Goal: Task Accomplishment & Management: Complete application form

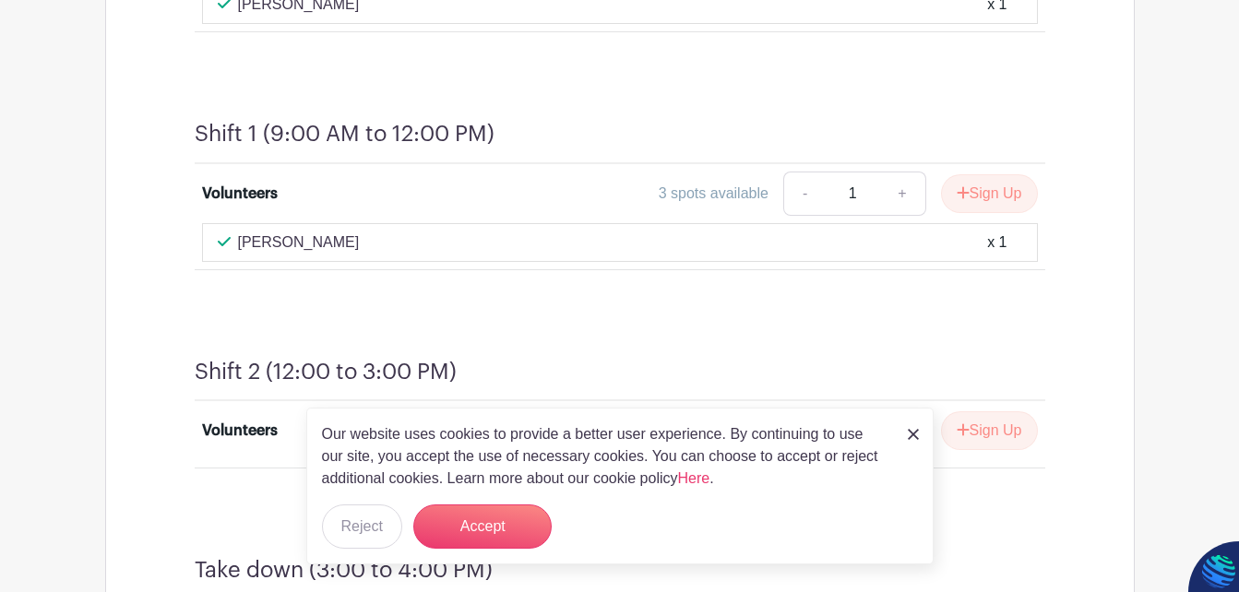
scroll to position [1280, 0]
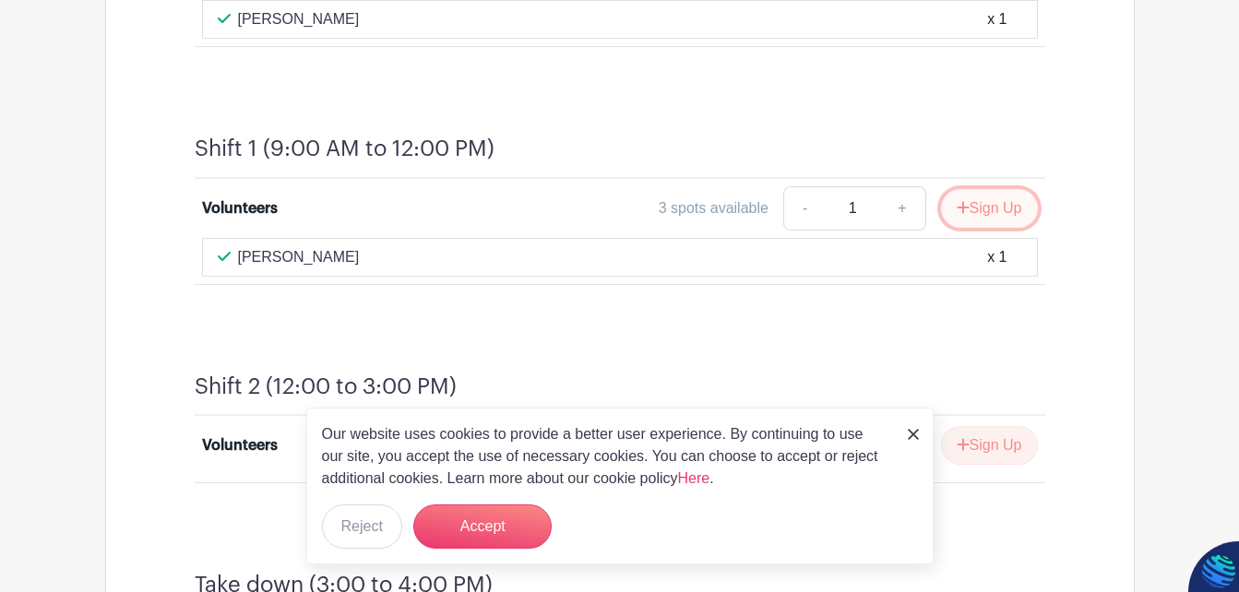
click at [956, 213] on icon "submit" at bounding box center [962, 207] width 12 height 12
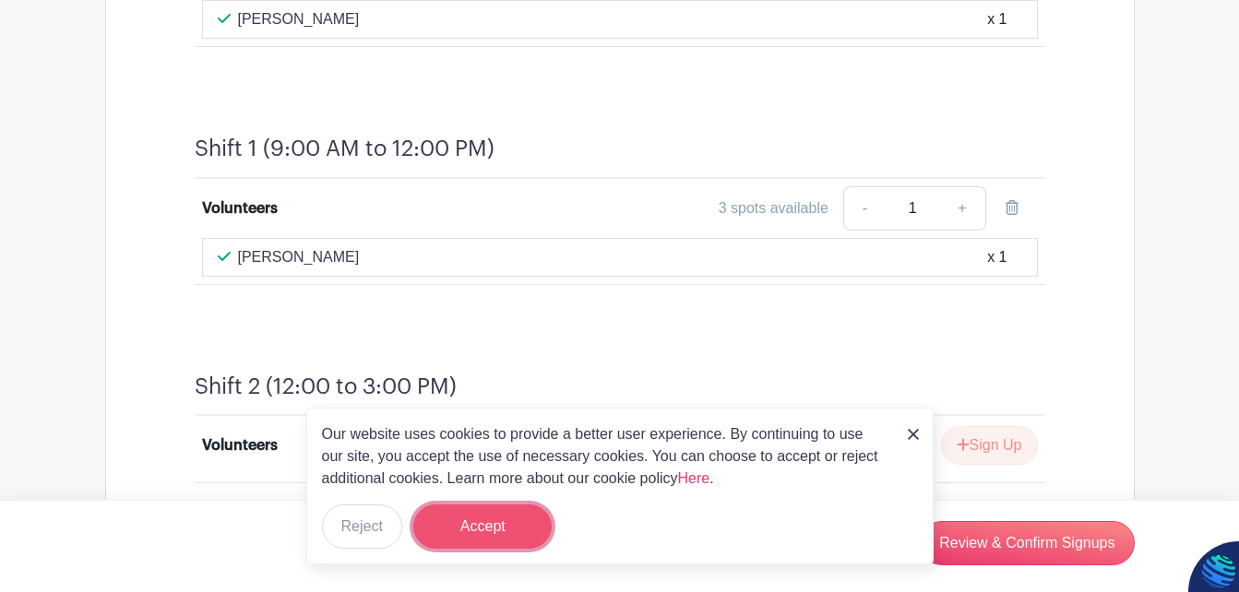
click at [458, 518] on button "Accept" at bounding box center [482, 526] width 138 height 44
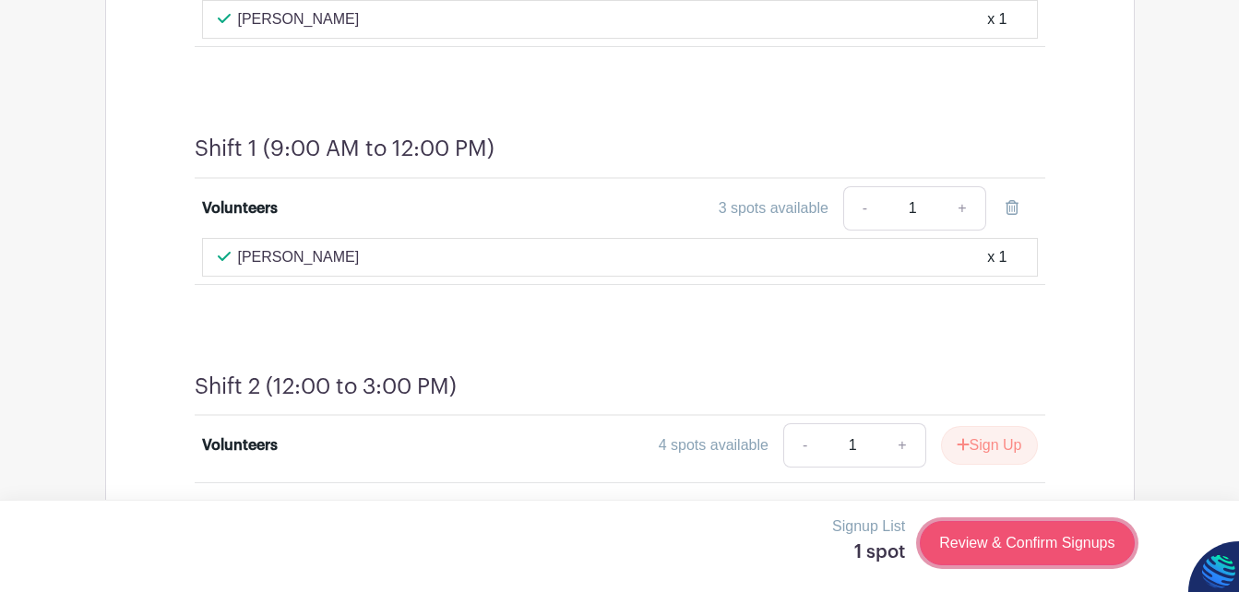
click at [1030, 543] on link "Review & Confirm Signups" at bounding box center [1026, 543] width 214 height 44
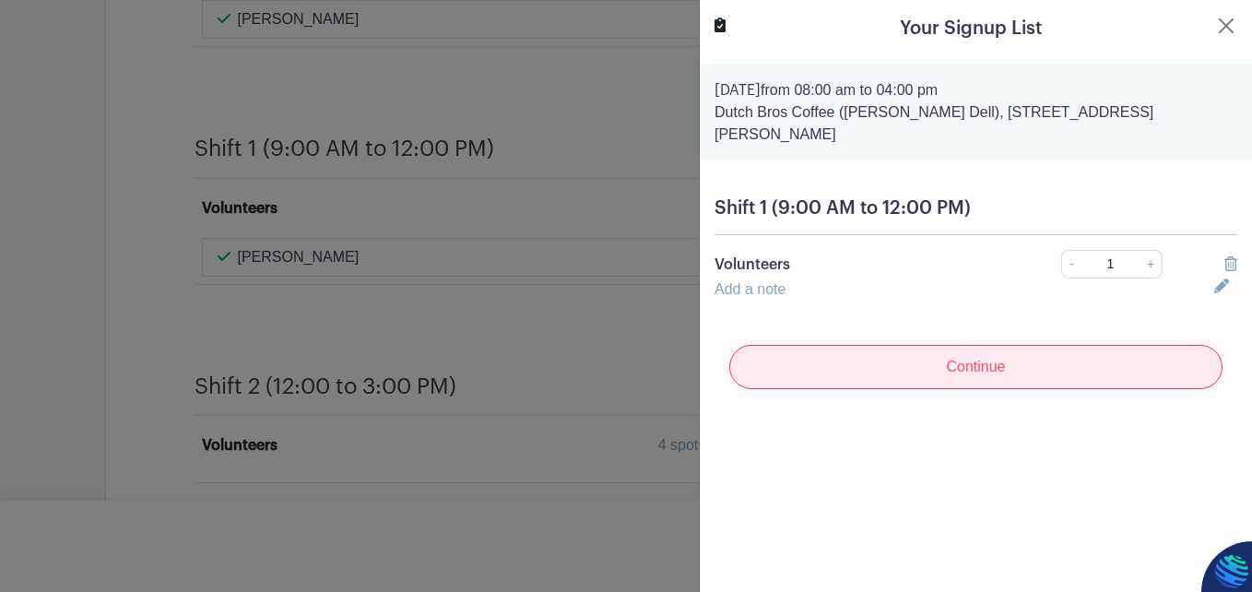
click at [994, 360] on input "Continue" at bounding box center [976, 367] width 493 height 44
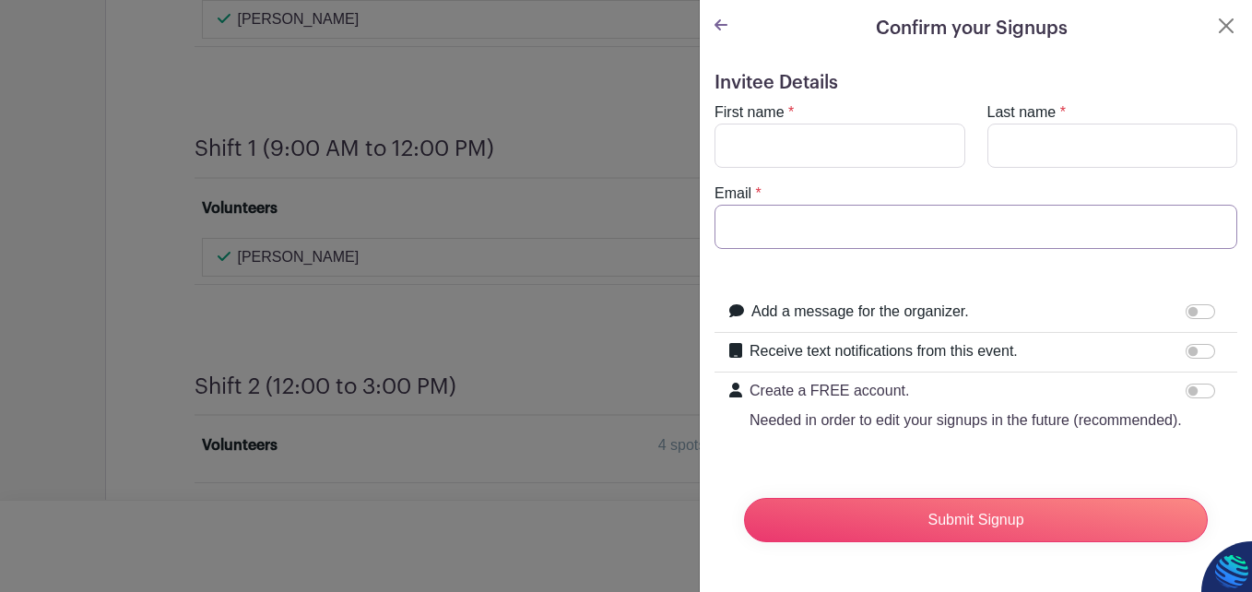
type input "[EMAIL_ADDRESS][DOMAIN_NAME]"
click at [729, 155] on input "First name" at bounding box center [840, 146] width 251 height 44
type input "[PERSON_NAME]"
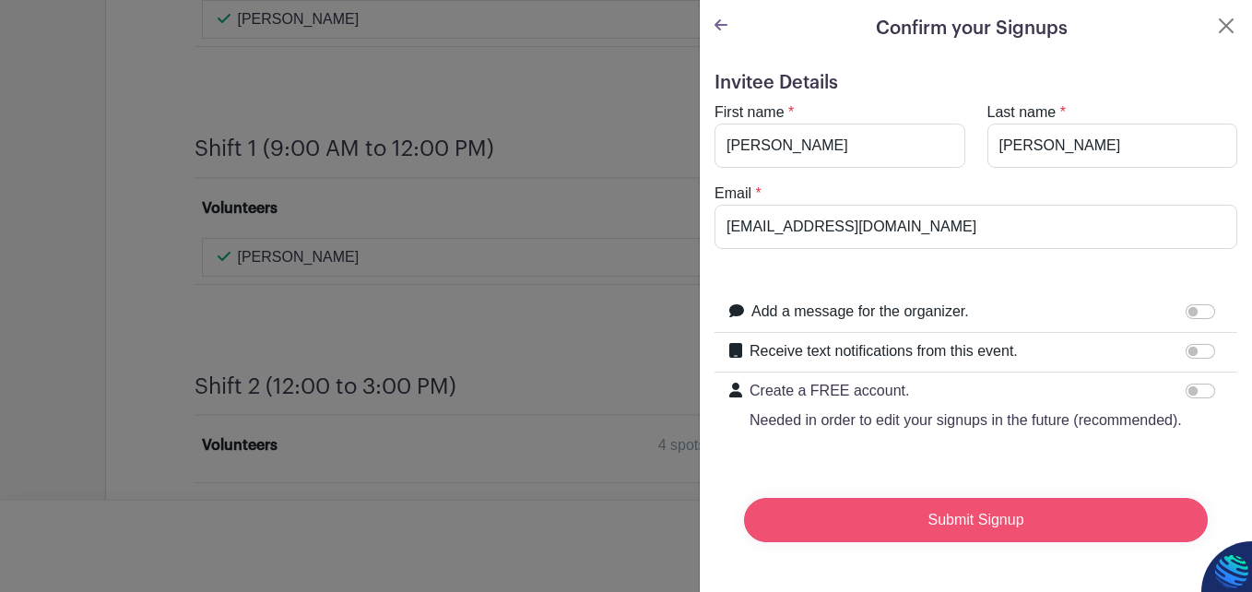
click at [971, 540] on input "Submit Signup" at bounding box center [976, 520] width 464 height 44
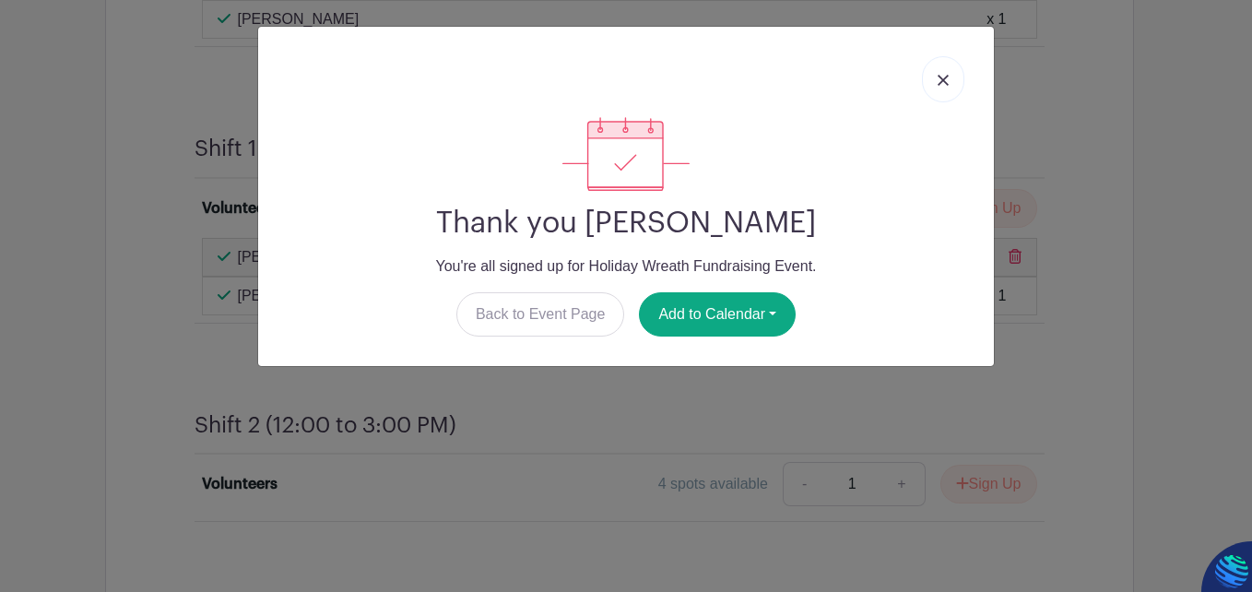
click at [943, 77] on img at bounding box center [943, 80] width 11 height 11
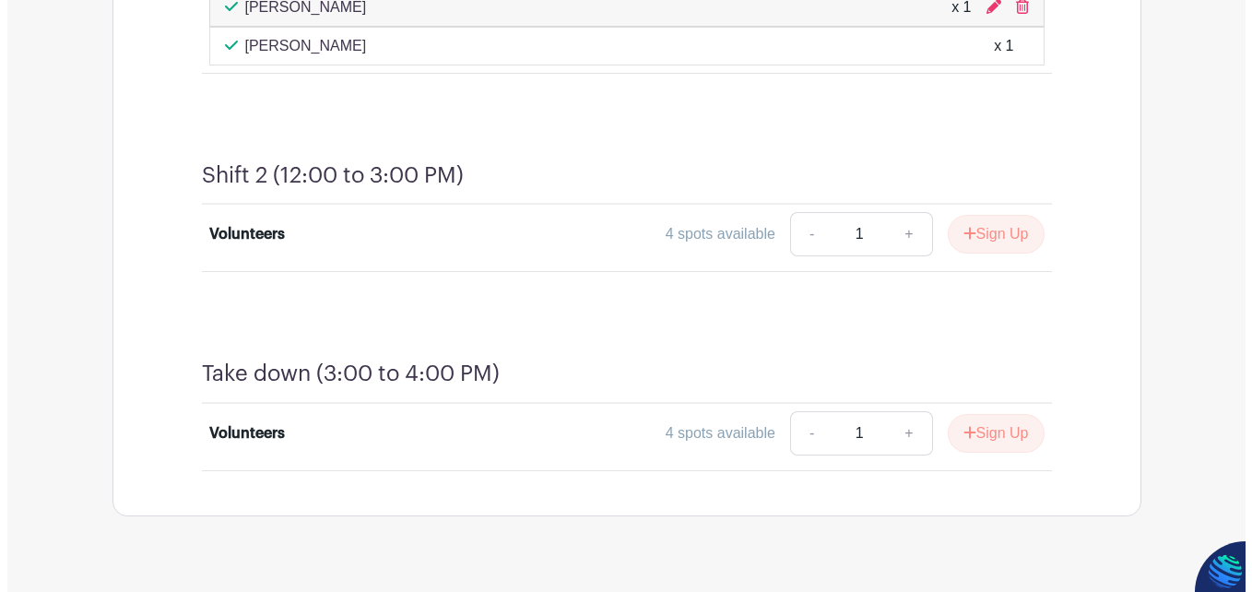
scroll to position [1571, 0]
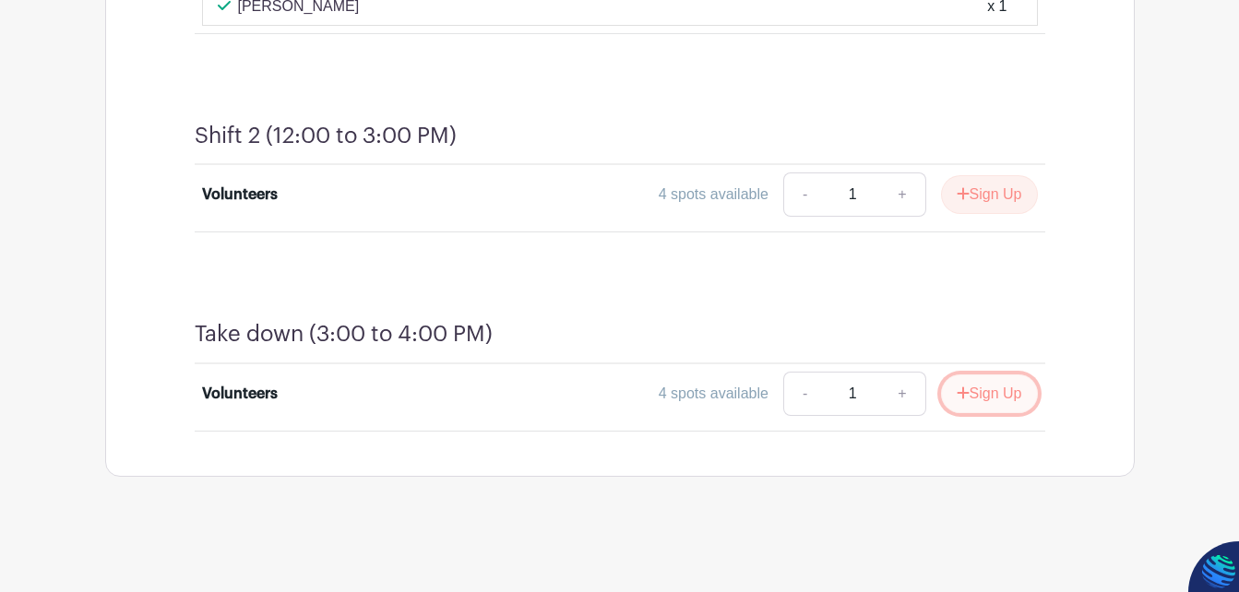
click at [976, 409] on button "Sign Up" at bounding box center [989, 393] width 97 height 39
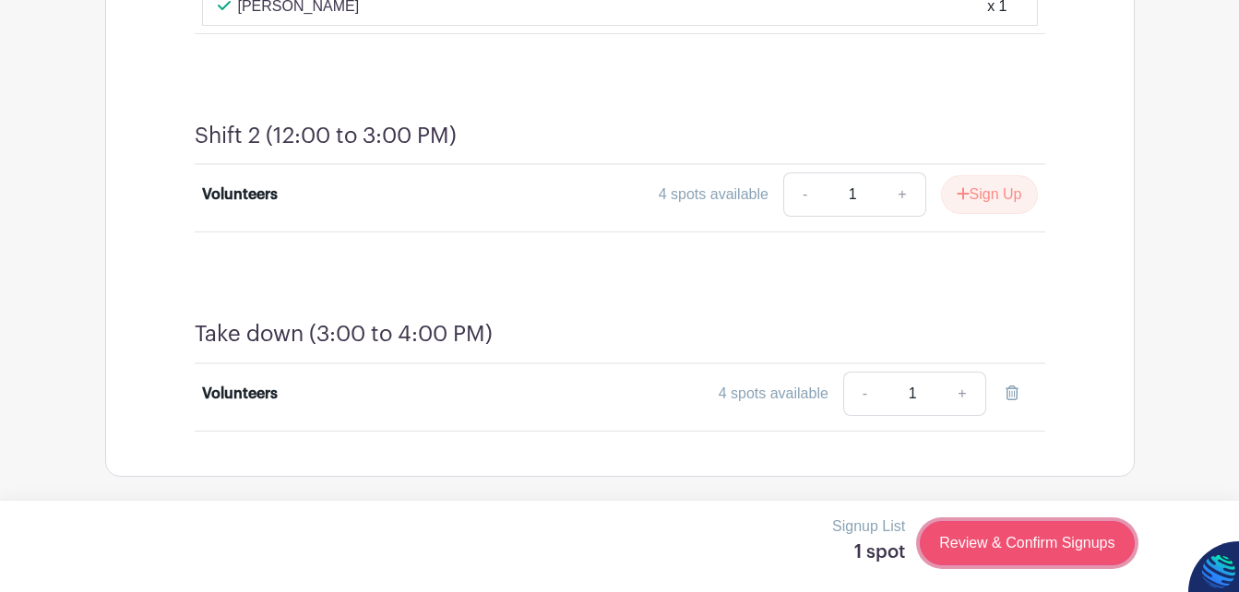
click at [976, 545] on link "Review & Confirm Signups" at bounding box center [1026, 543] width 214 height 44
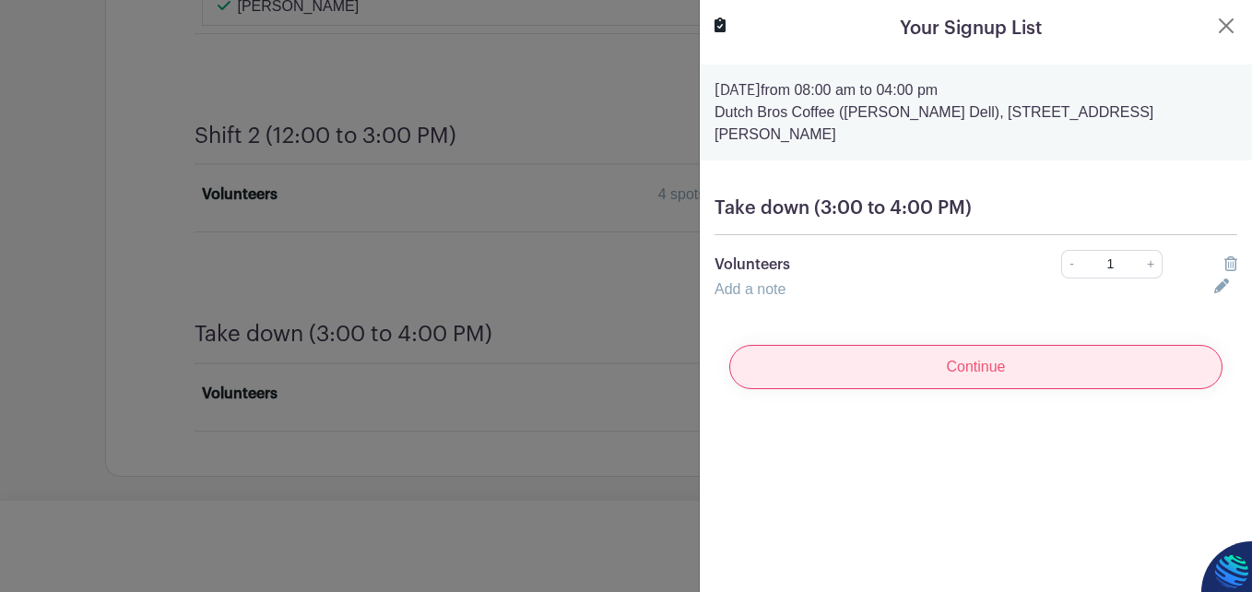
click at [955, 371] on input "Continue" at bounding box center [976, 367] width 493 height 44
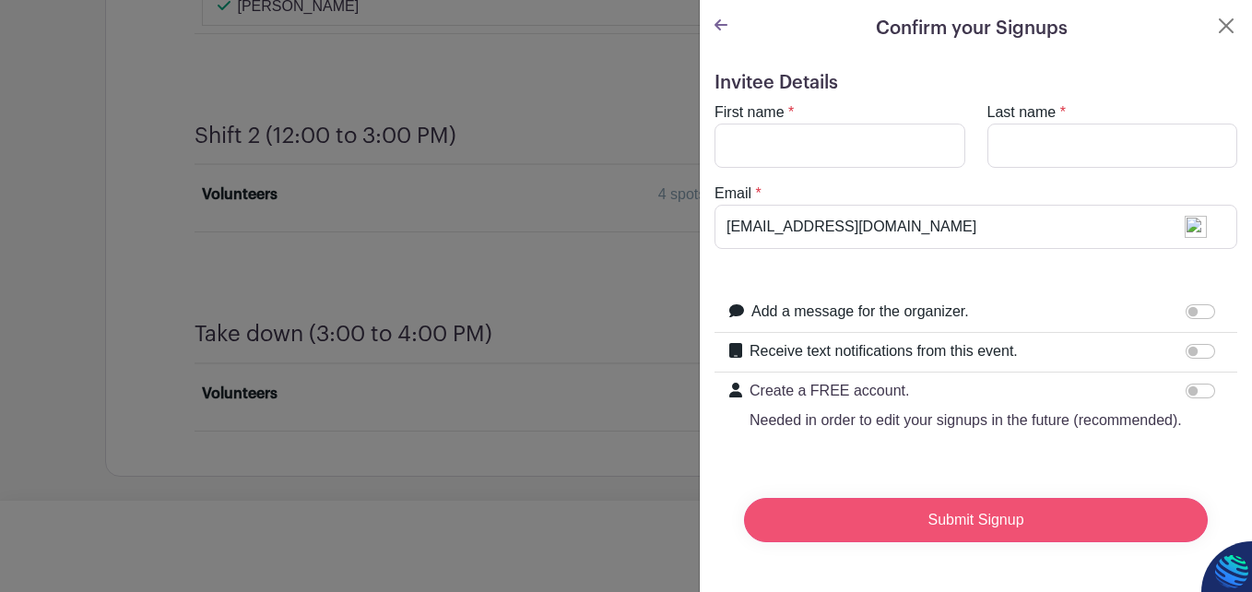
click at [967, 542] on input "Submit Signup" at bounding box center [976, 520] width 464 height 44
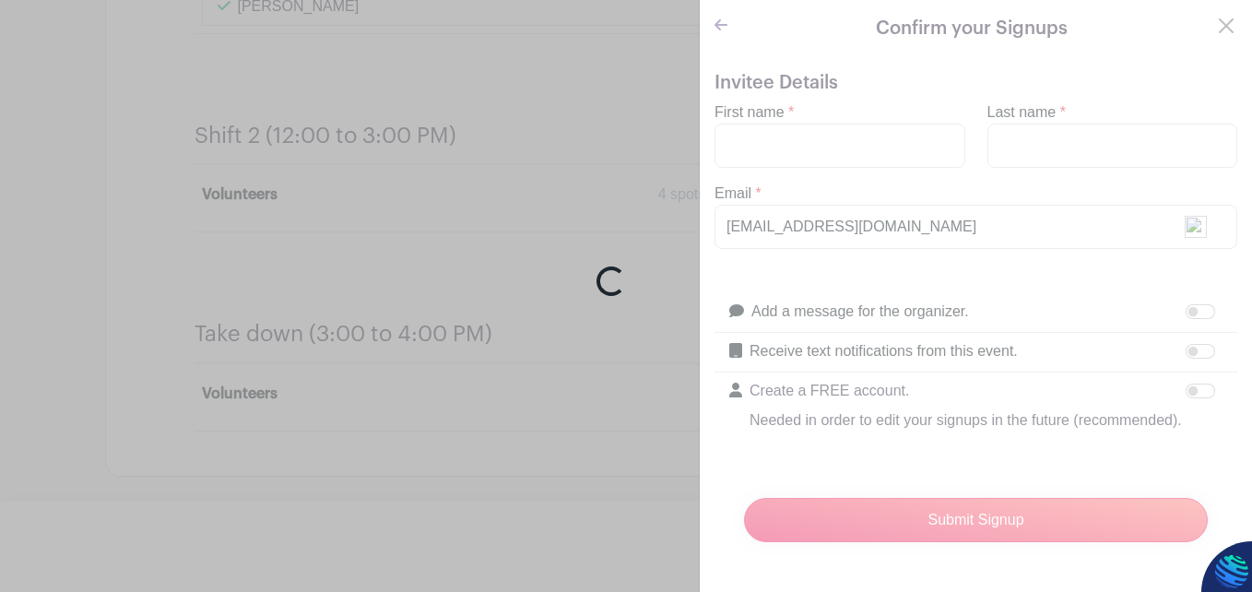
click at [788, 160] on div "Loading..." at bounding box center [626, 296] width 1252 height 592
click at [785, 151] on div "Loading..." at bounding box center [626, 296] width 1252 height 592
click at [753, 150] on div "Loading..." at bounding box center [626, 296] width 1252 height 592
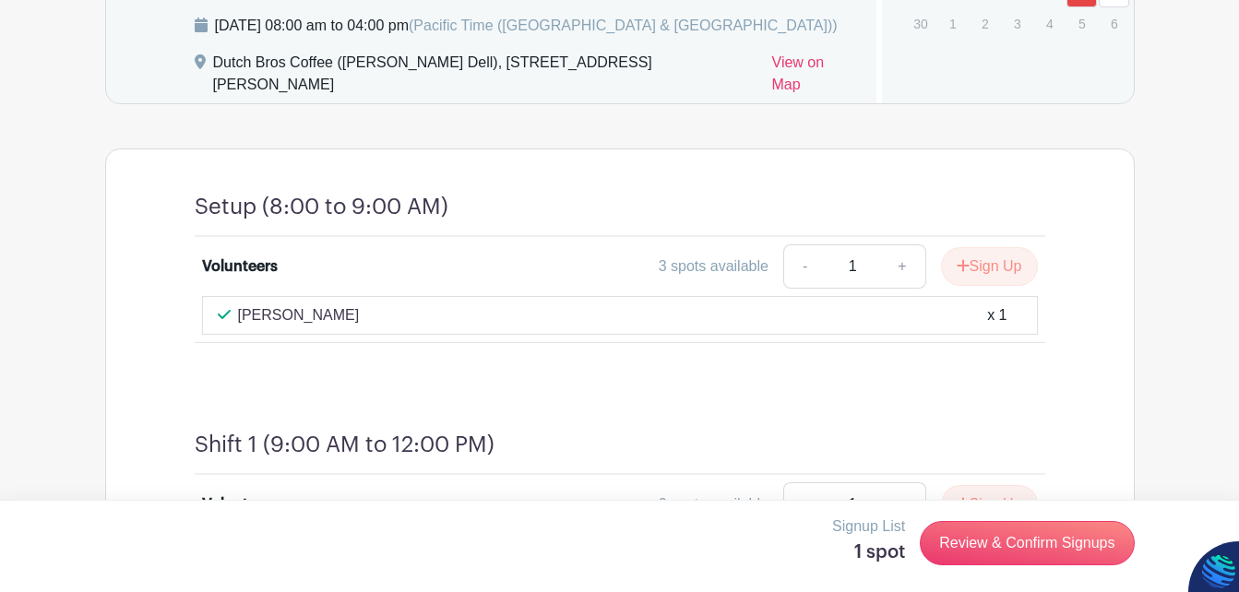
scroll to position [973, 0]
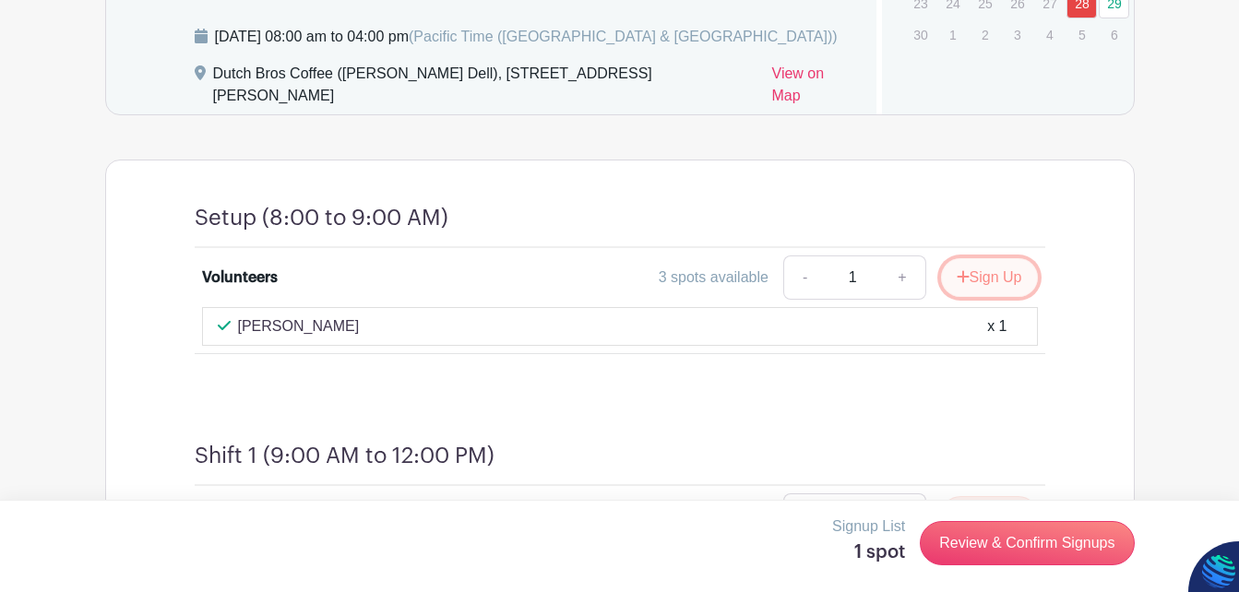
click at [994, 297] on button "Sign Up" at bounding box center [989, 277] width 97 height 39
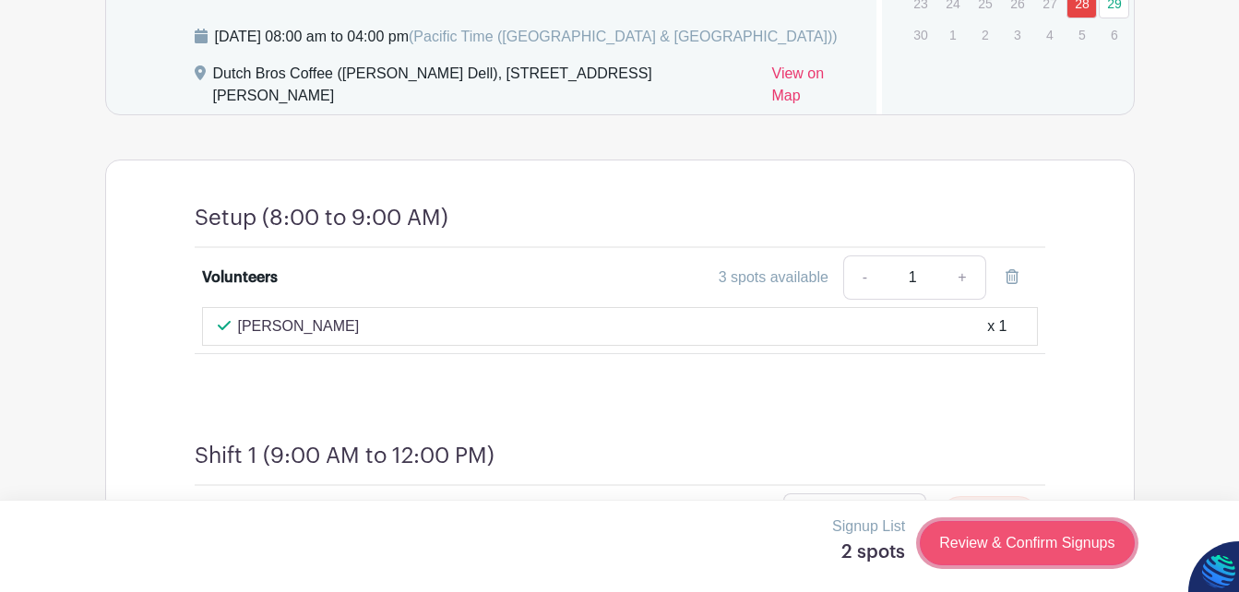
click at [1042, 540] on link "Review & Confirm Signups" at bounding box center [1026, 543] width 214 height 44
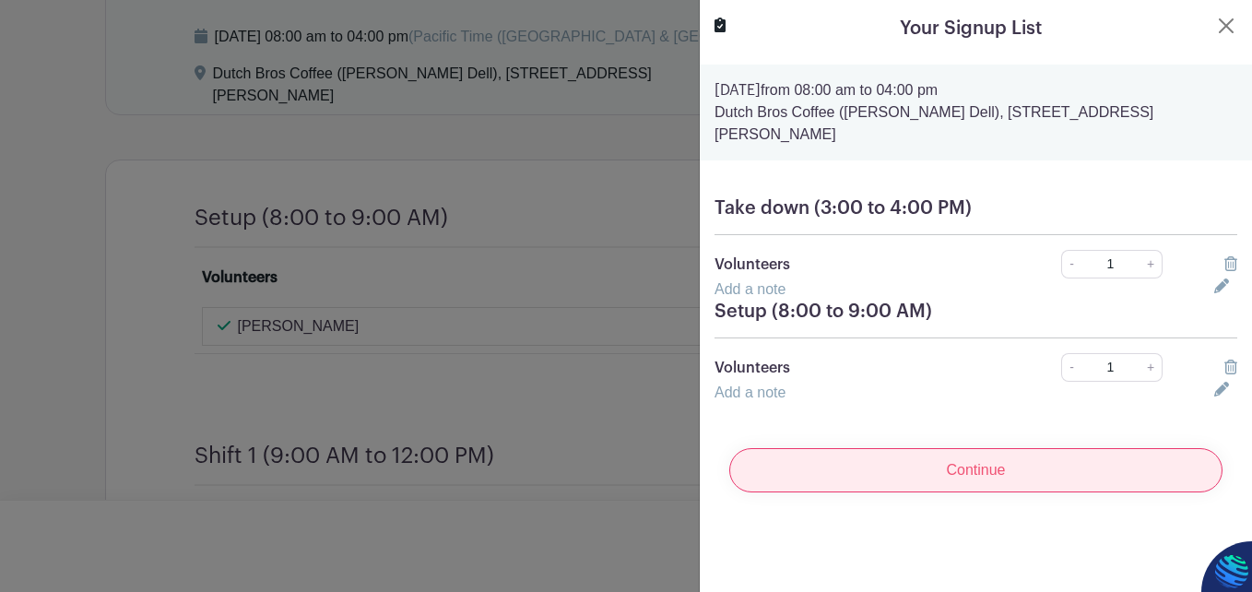
click at [881, 467] on input "Continue" at bounding box center [976, 470] width 493 height 44
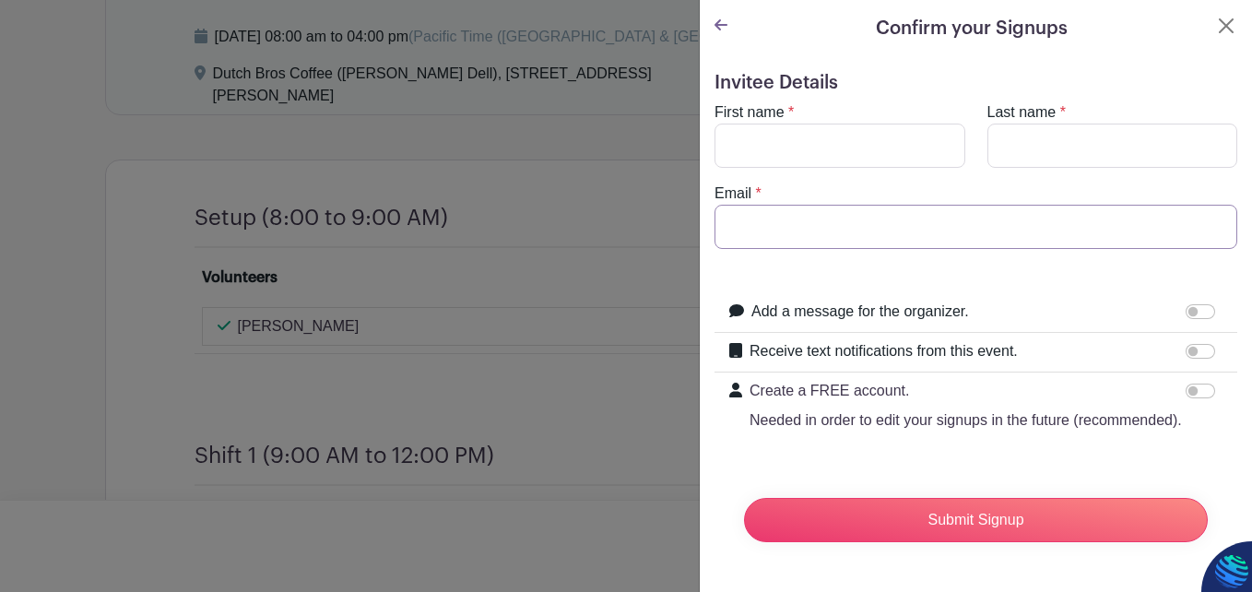
type input "[EMAIL_ADDRESS][DOMAIN_NAME]"
click at [778, 147] on input "First name" at bounding box center [840, 146] width 251 height 44
type input "[PERSON_NAME]"
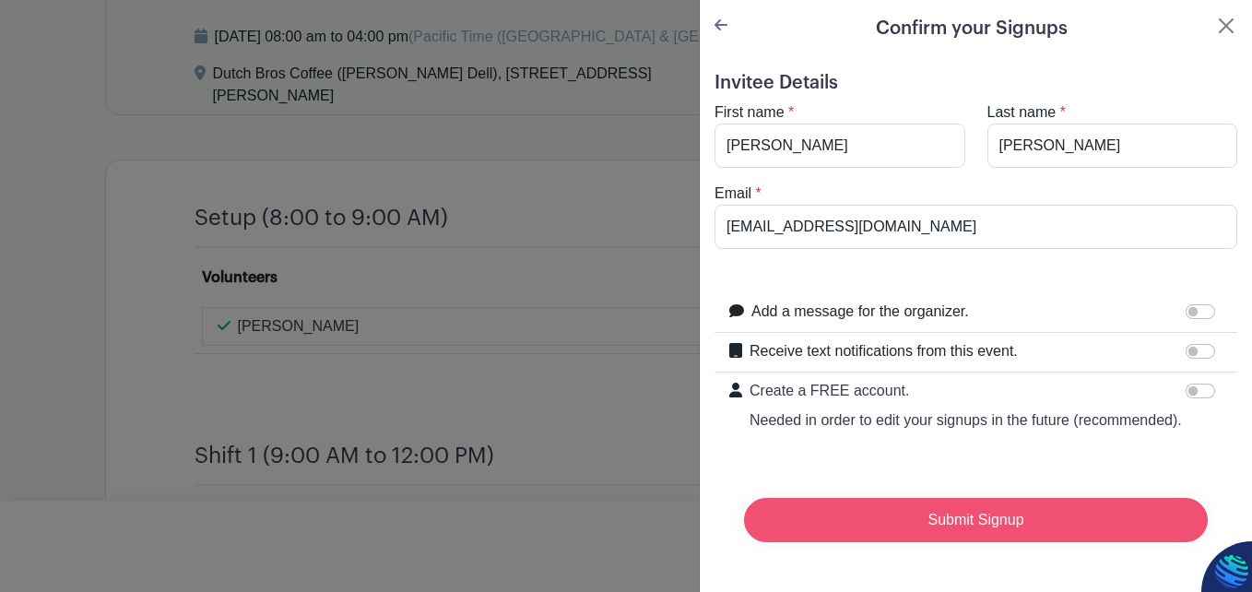
click at [994, 542] on input "Submit Signup" at bounding box center [976, 520] width 464 height 44
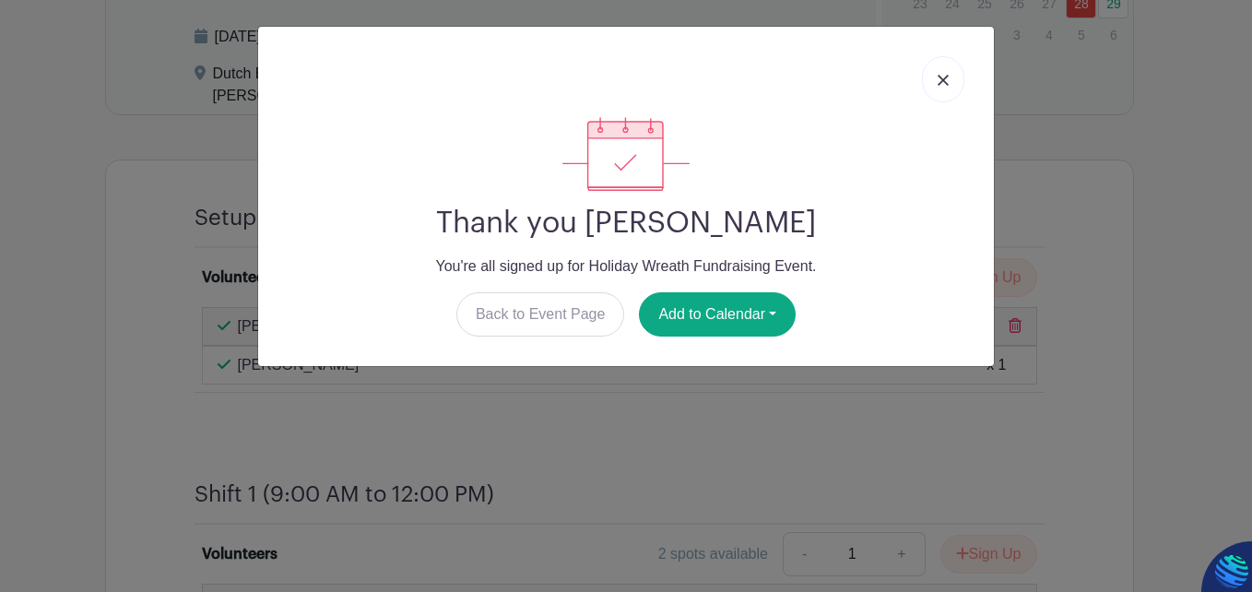
click at [949, 74] on link at bounding box center [943, 79] width 42 height 46
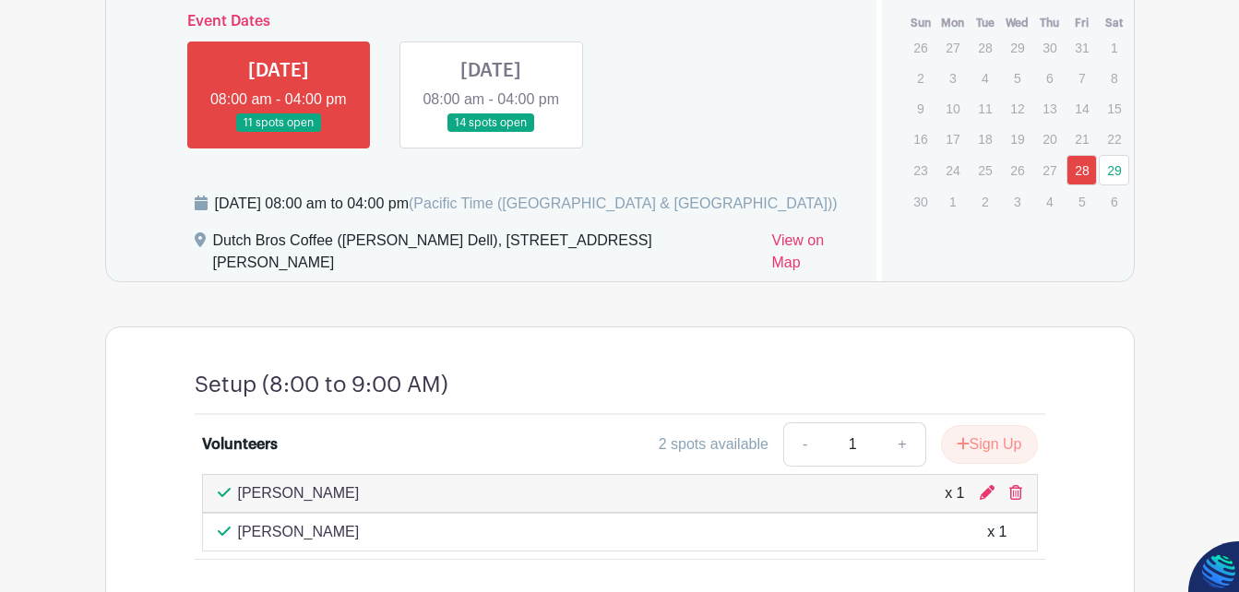
scroll to position [799, 0]
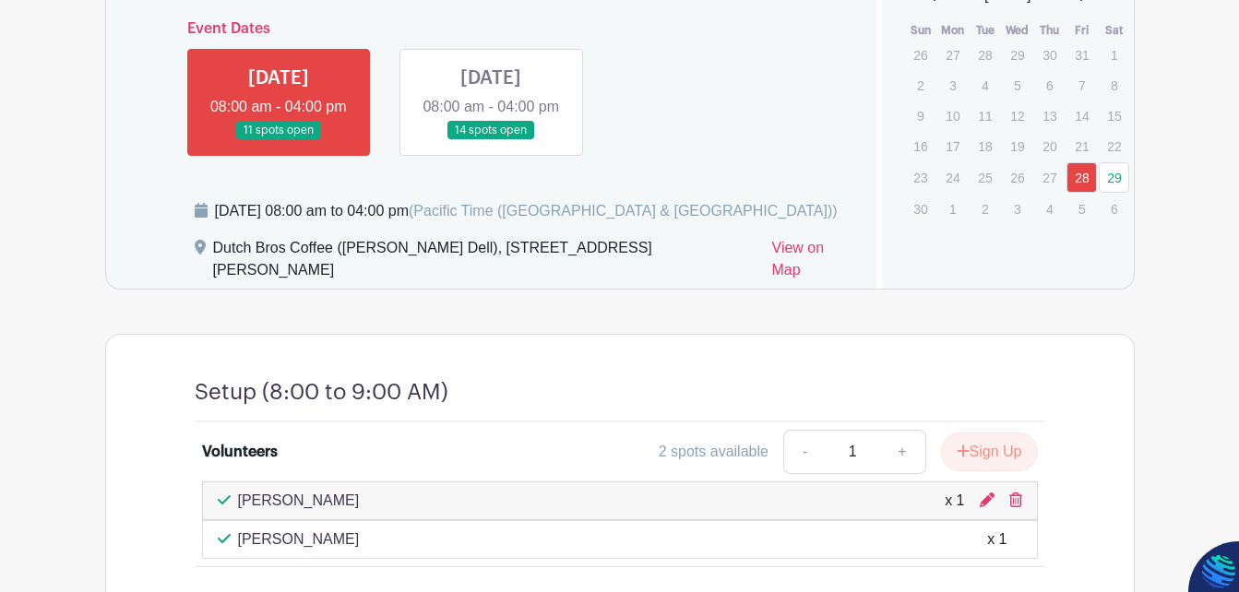
click at [491, 140] on link at bounding box center [491, 140] width 0 height 0
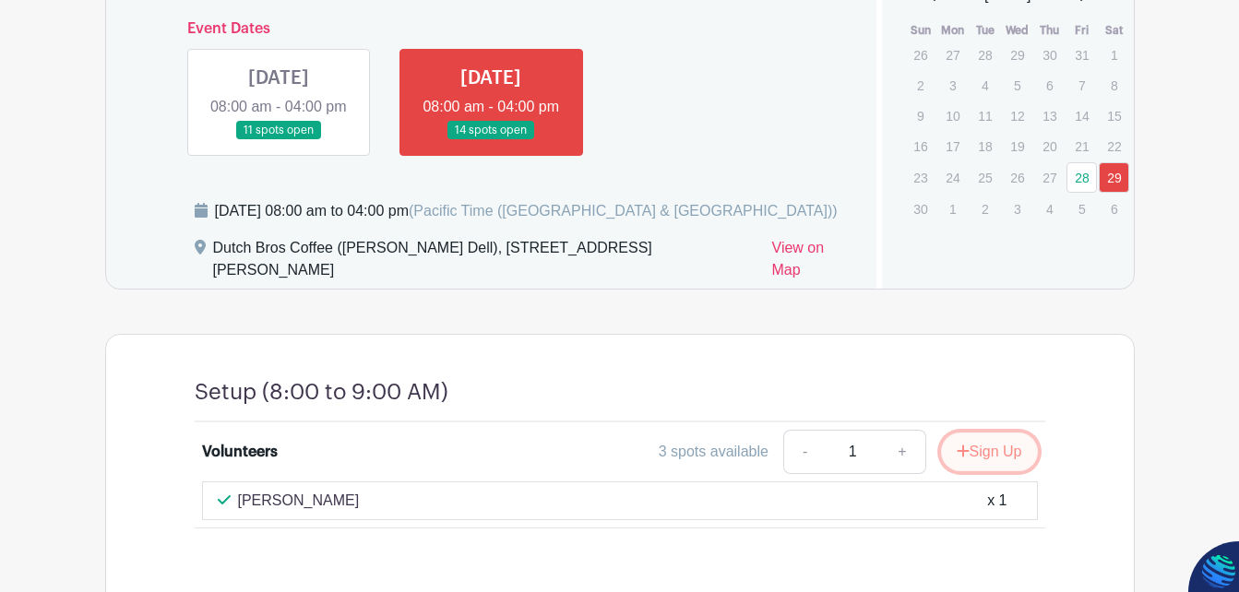
click at [971, 471] on button "Sign Up" at bounding box center [989, 452] width 97 height 39
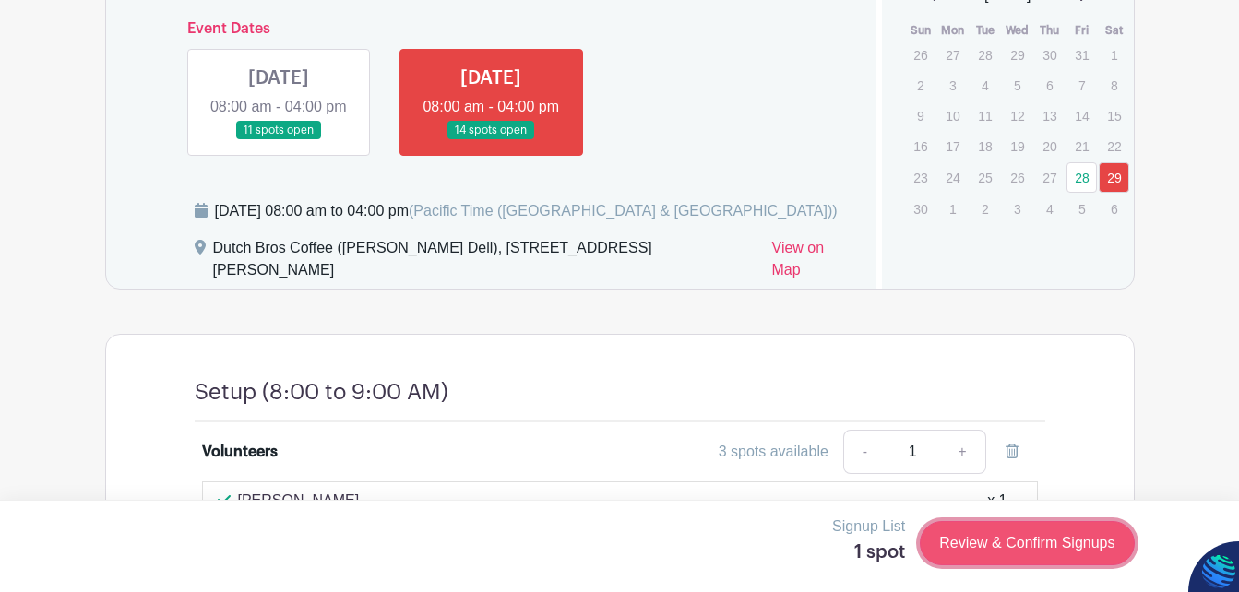
click at [1026, 540] on link "Review & Confirm Signups" at bounding box center [1026, 543] width 214 height 44
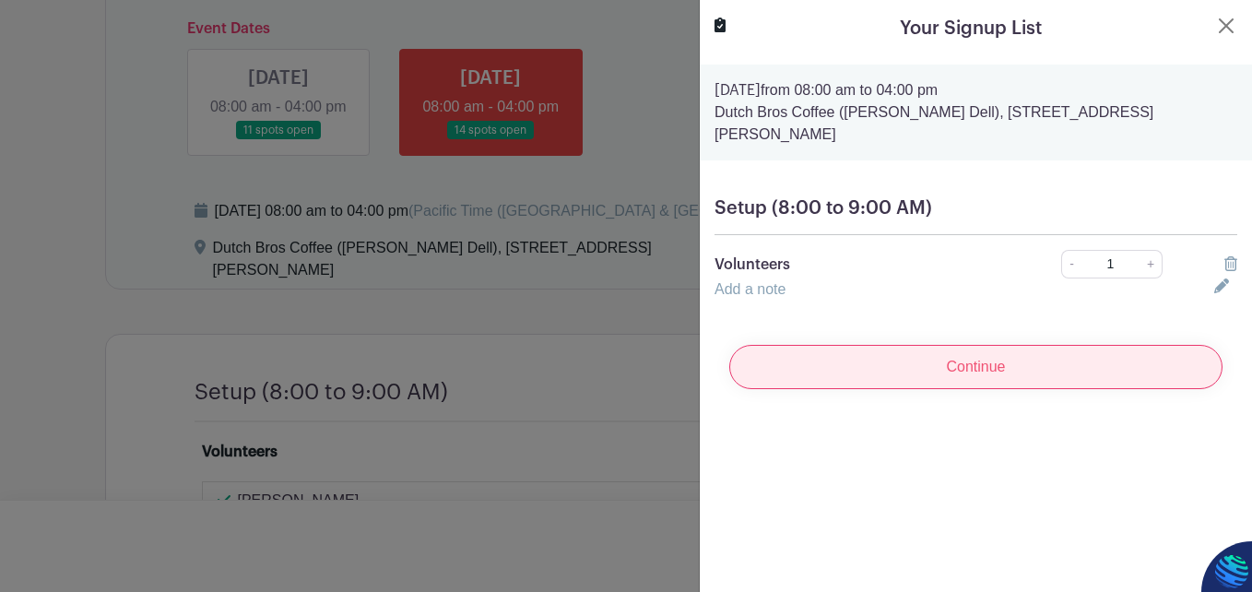
click at [983, 374] on input "Continue" at bounding box center [976, 367] width 493 height 44
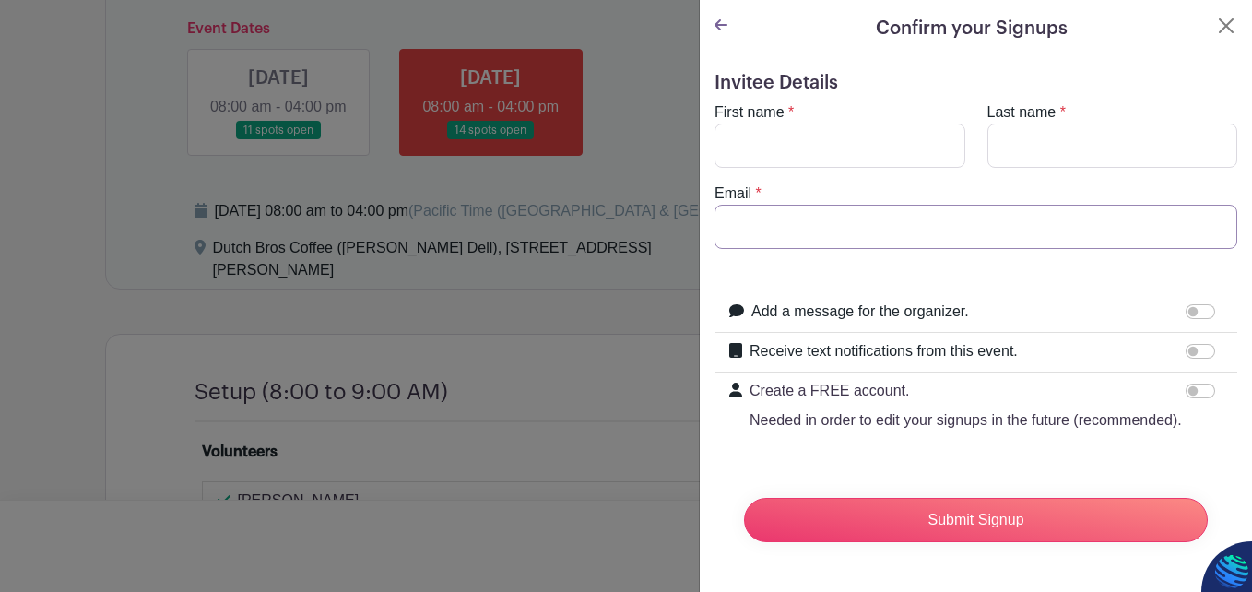
type input "[EMAIL_ADDRESS][DOMAIN_NAME]"
click at [779, 148] on input "First name" at bounding box center [840, 146] width 251 height 44
type input "[PERSON_NAME]"
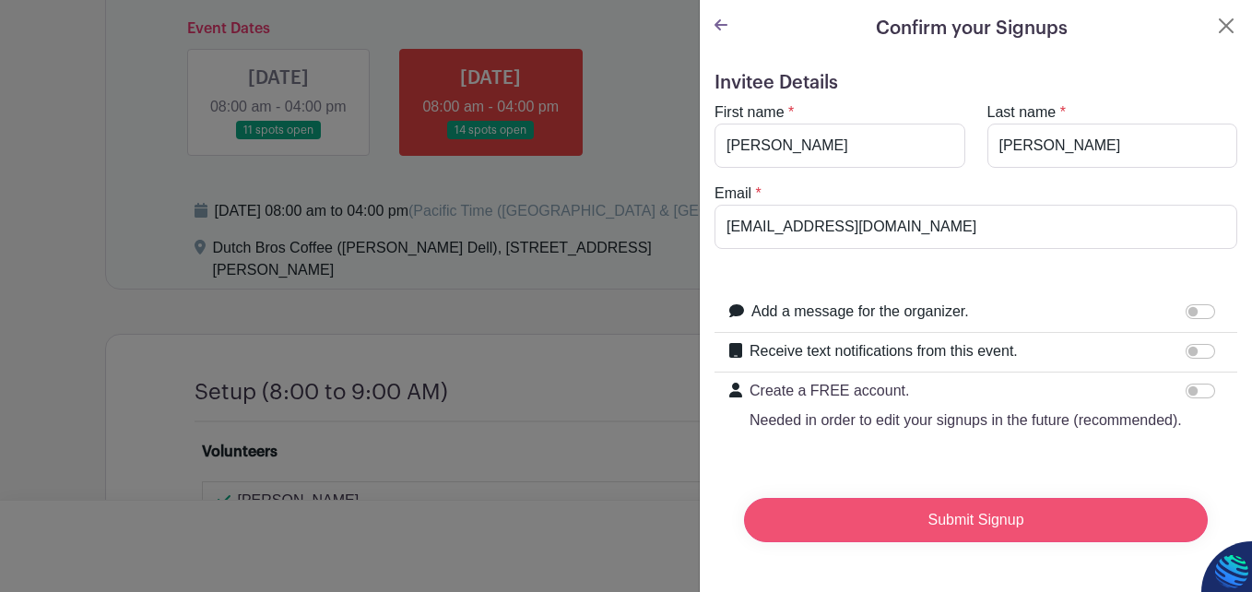
click at [943, 535] on input "Submit Signup" at bounding box center [976, 520] width 464 height 44
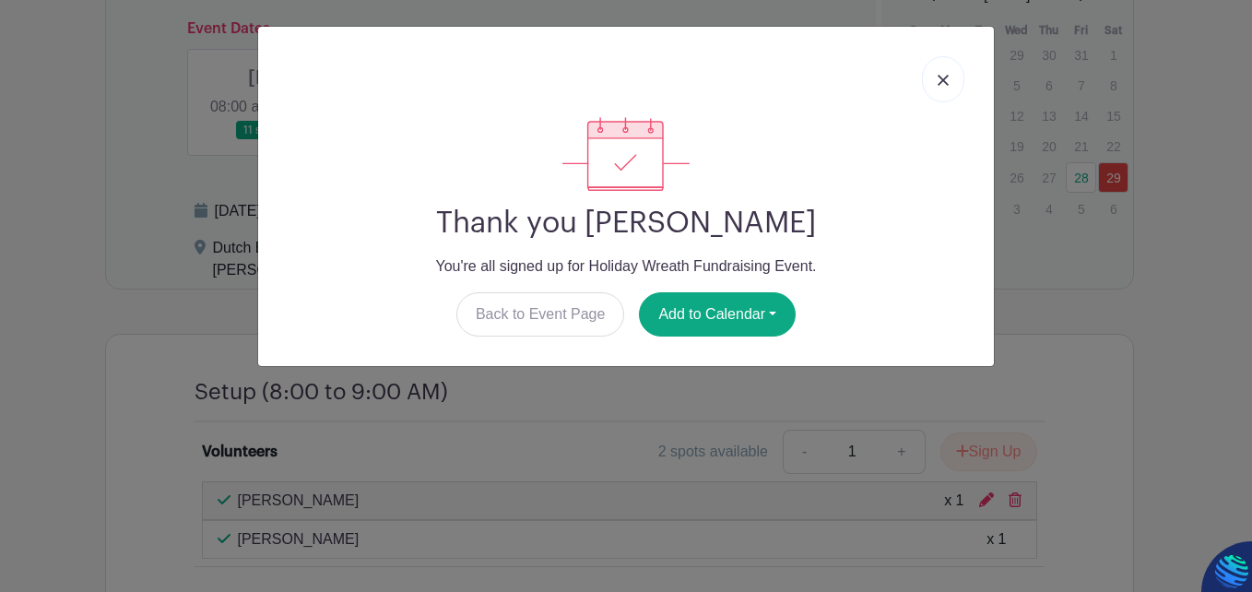
click at [947, 76] on img at bounding box center [943, 80] width 11 height 11
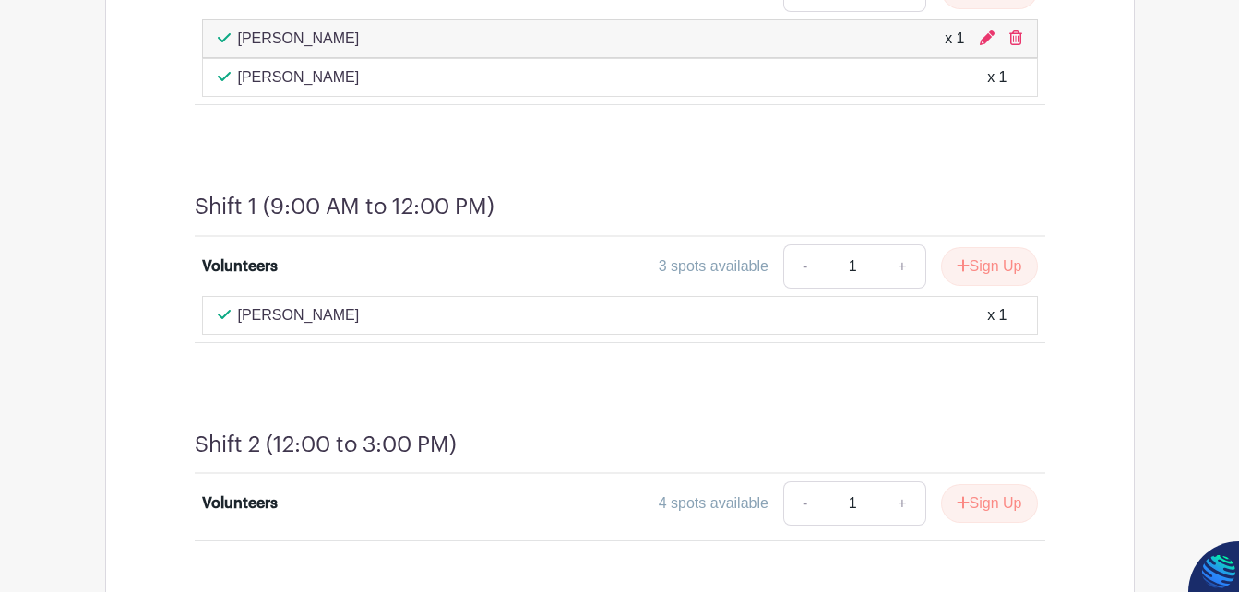
scroll to position [1264, 0]
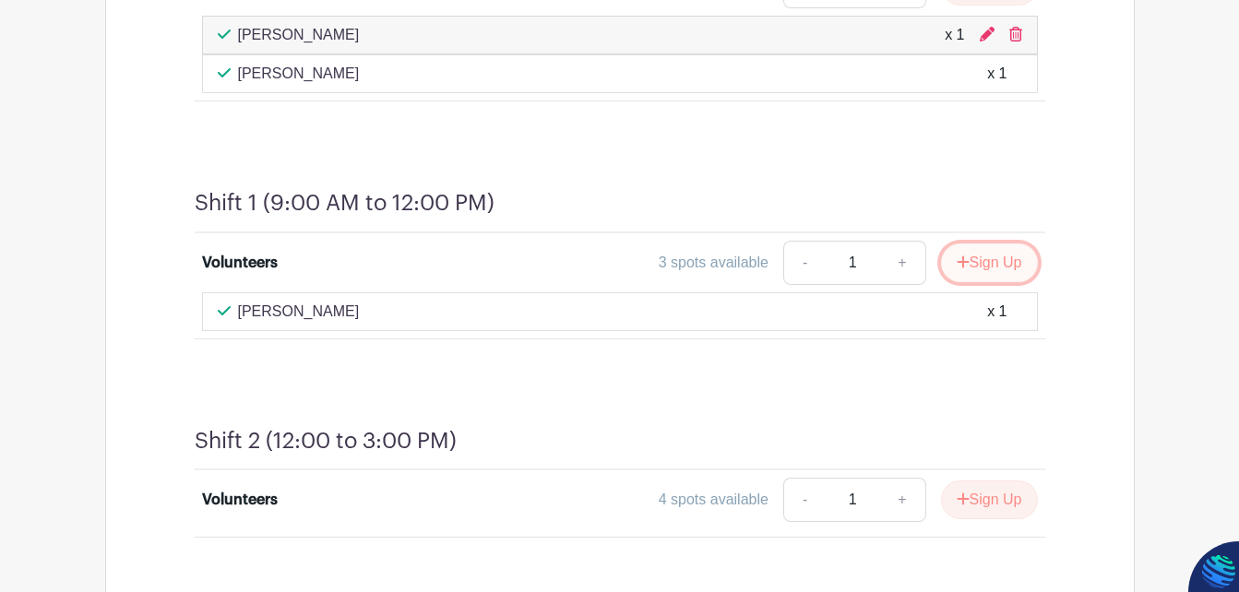
click at [981, 282] on button "Sign Up" at bounding box center [989, 262] width 97 height 39
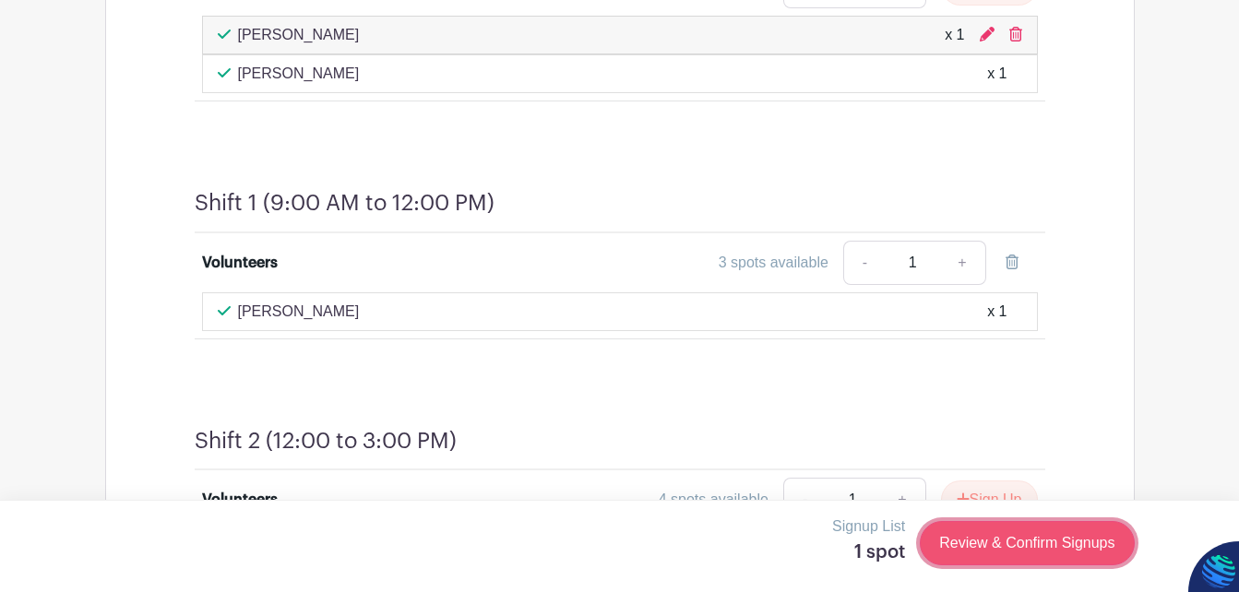
click at [1007, 544] on link "Review & Confirm Signups" at bounding box center [1026, 543] width 214 height 44
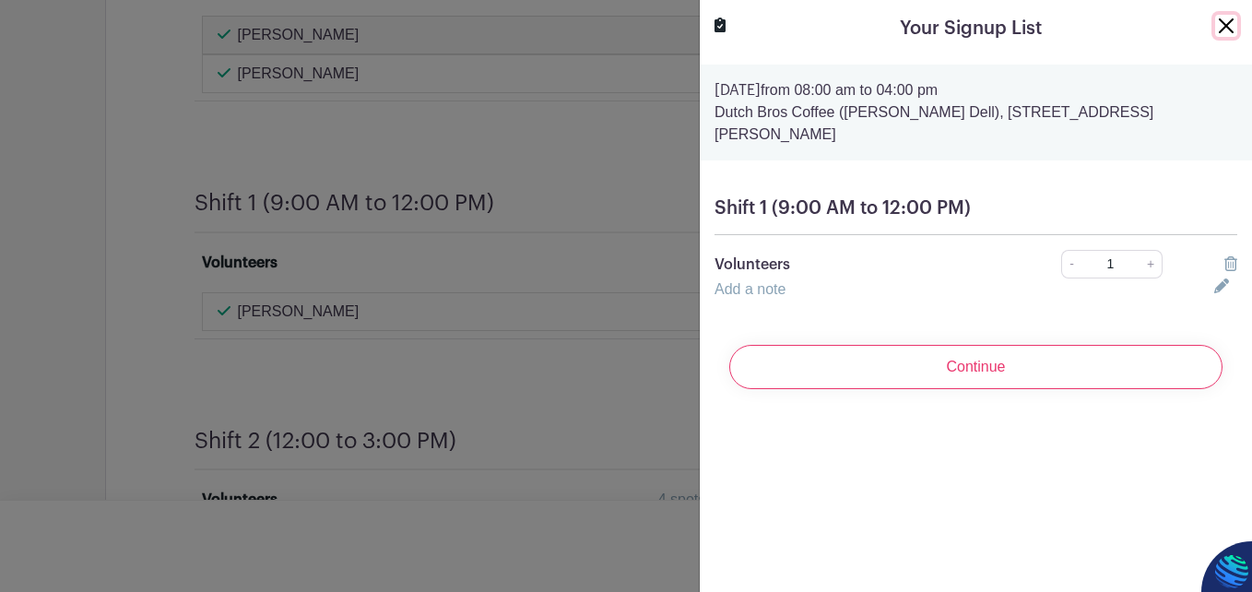
click at [1216, 27] on button "Close" at bounding box center [1227, 26] width 22 height 22
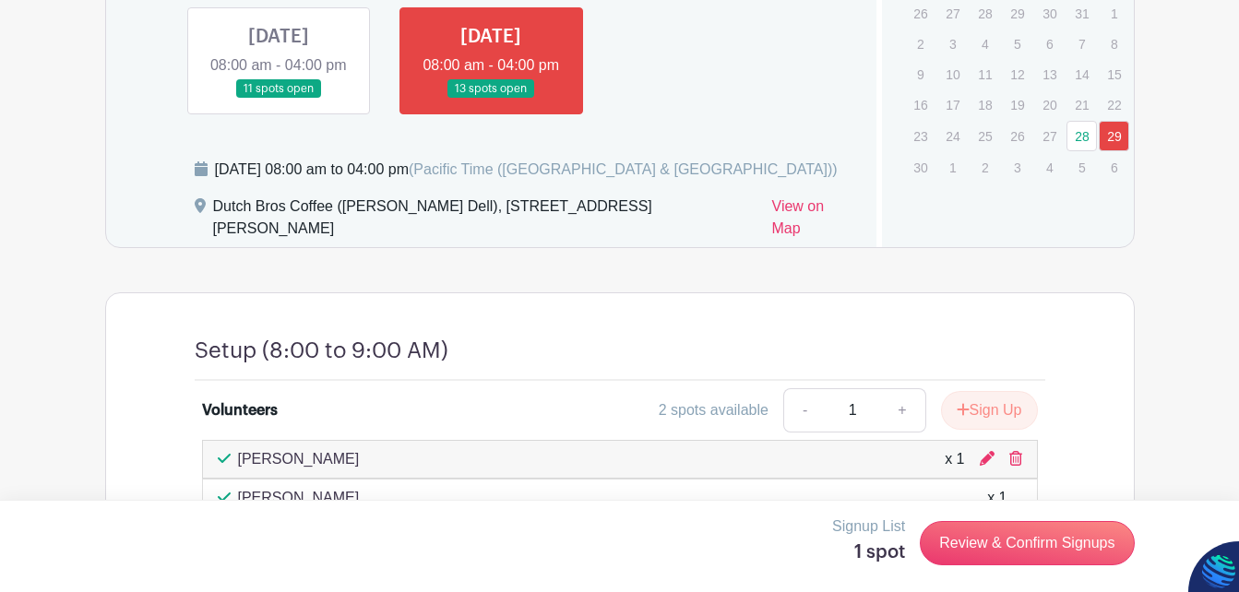
scroll to position [836, 0]
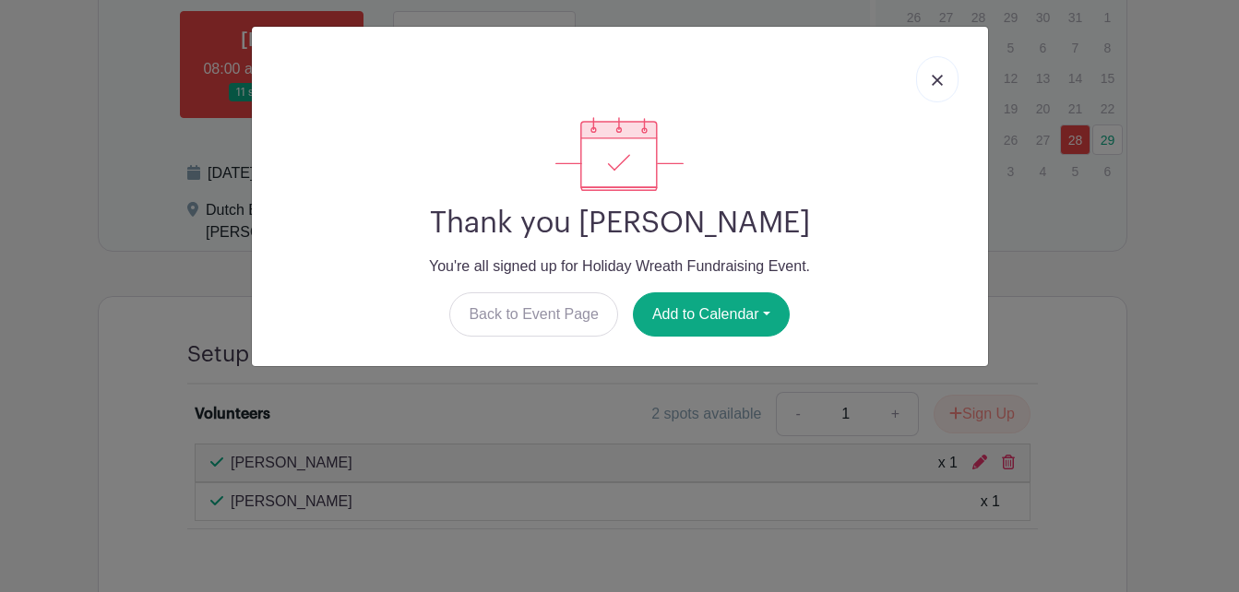
scroll to position [799, 0]
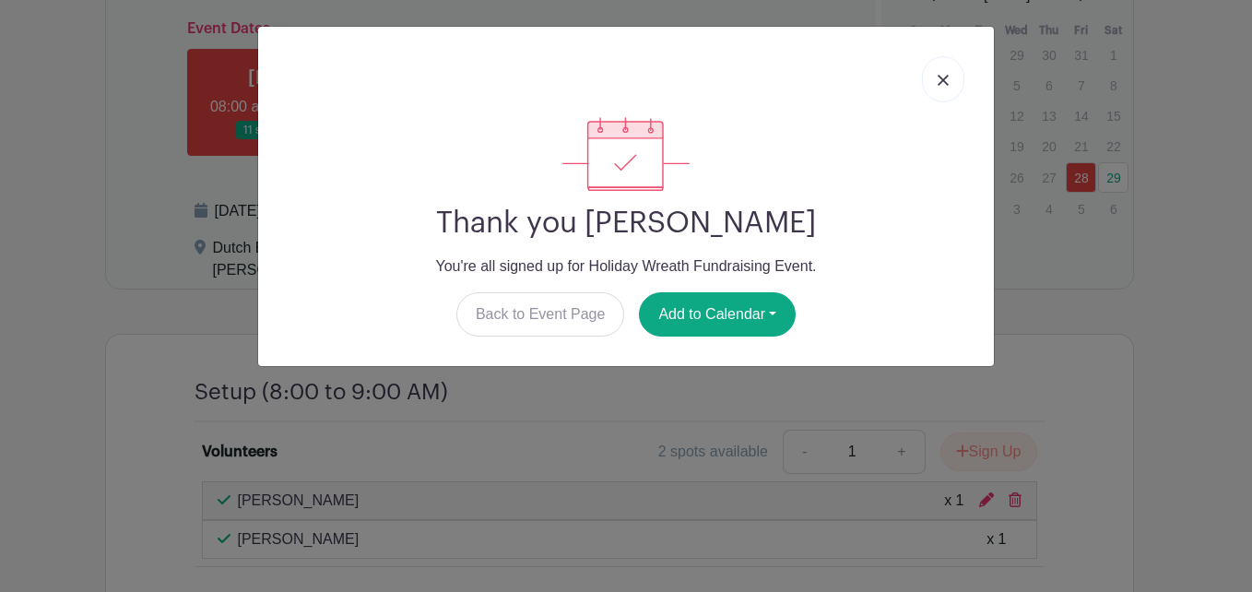
click at [942, 77] on img at bounding box center [943, 80] width 11 height 11
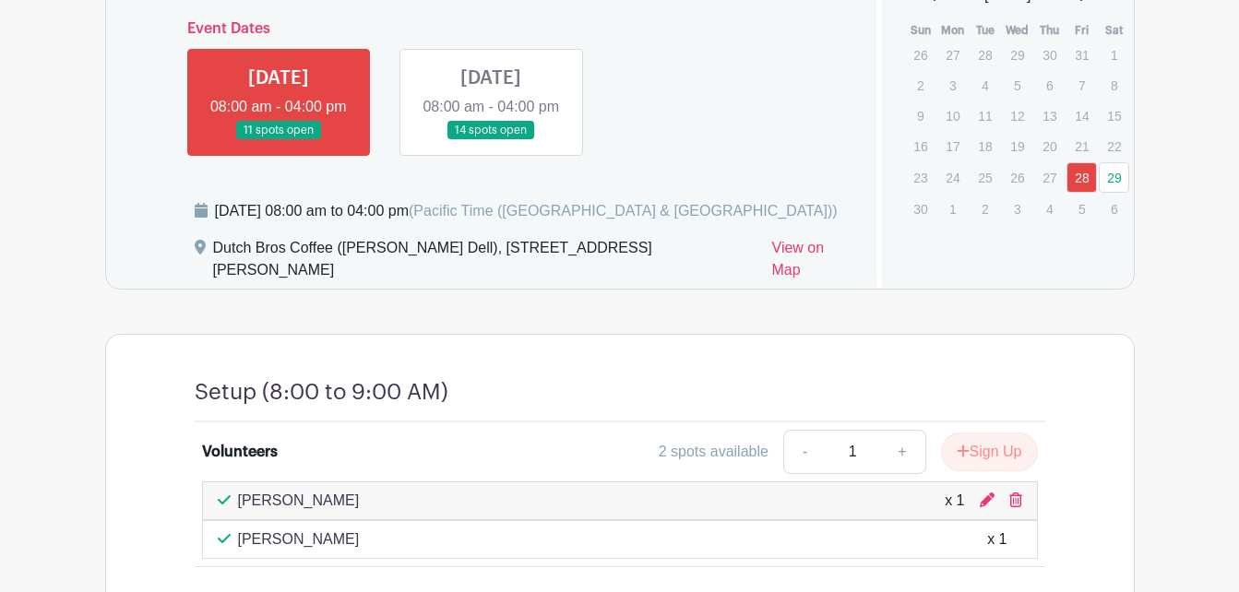
click at [491, 140] on link at bounding box center [491, 140] width 0 height 0
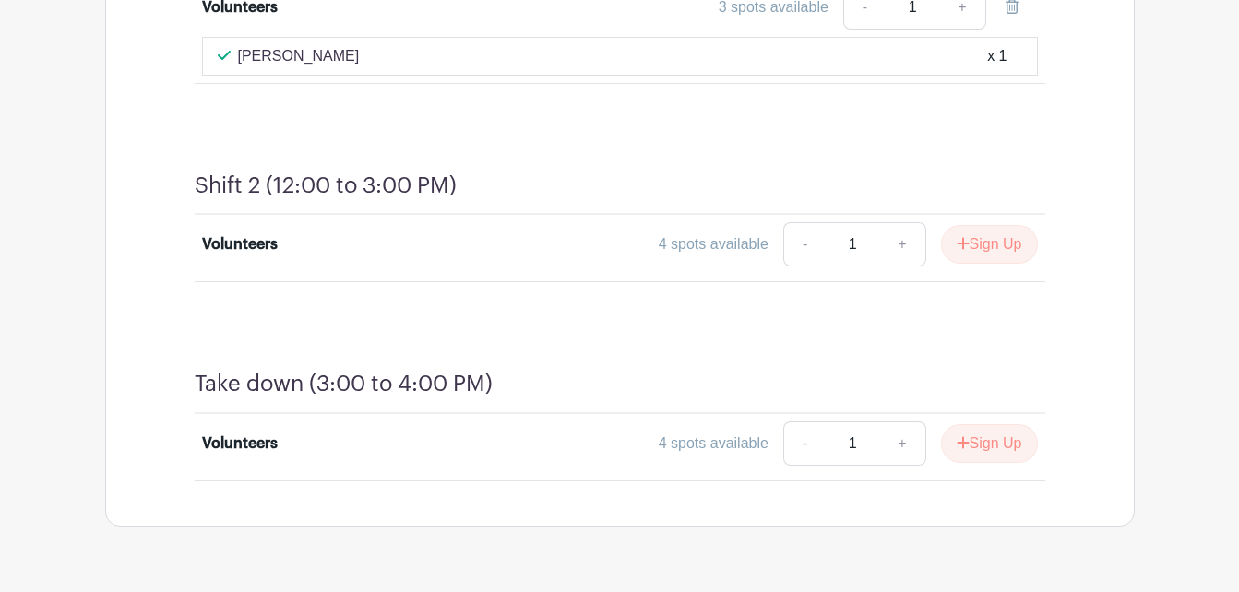
scroll to position [1546, 0]
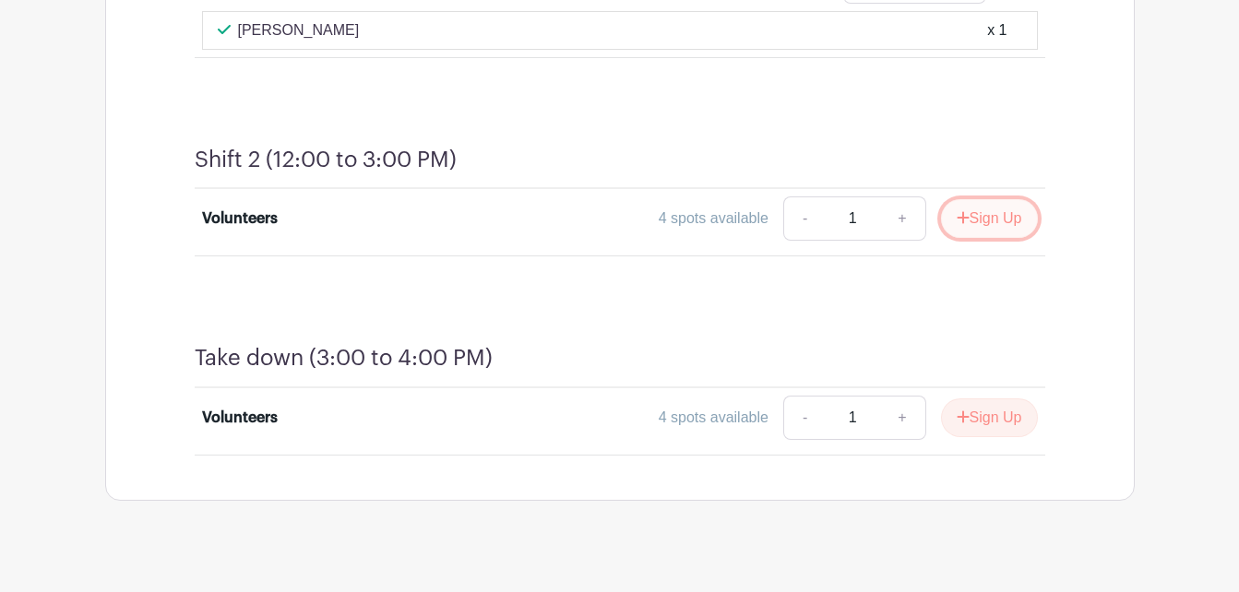
click at [963, 225] on icon "submit" at bounding box center [962, 217] width 13 height 15
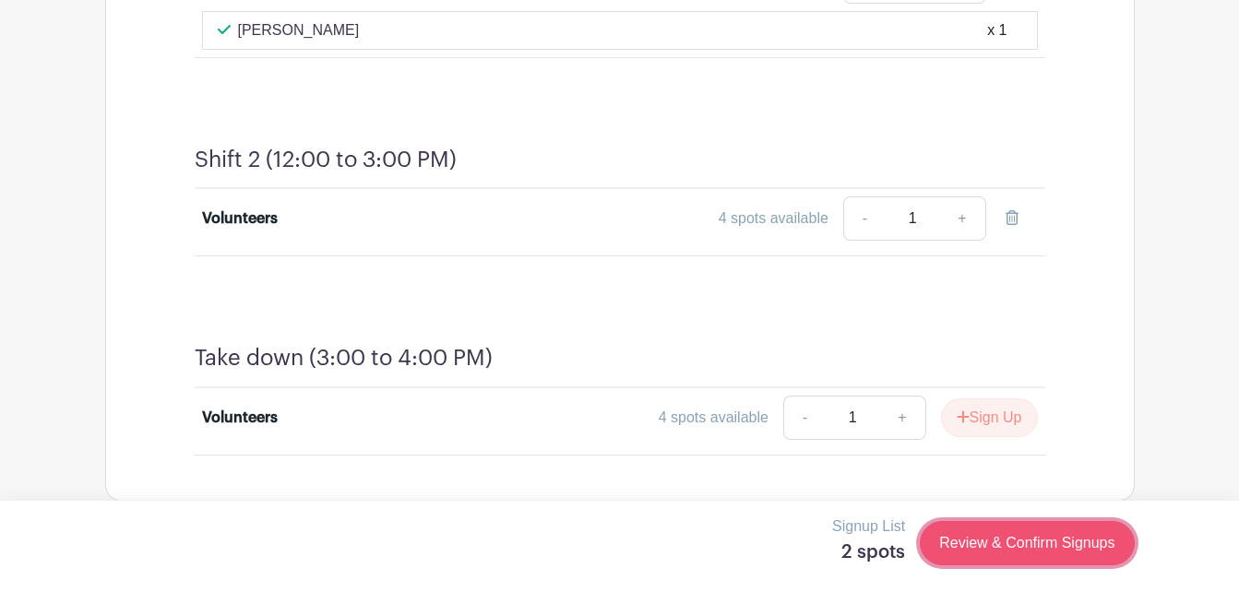
click at [1004, 536] on link "Review & Confirm Signups" at bounding box center [1026, 543] width 214 height 44
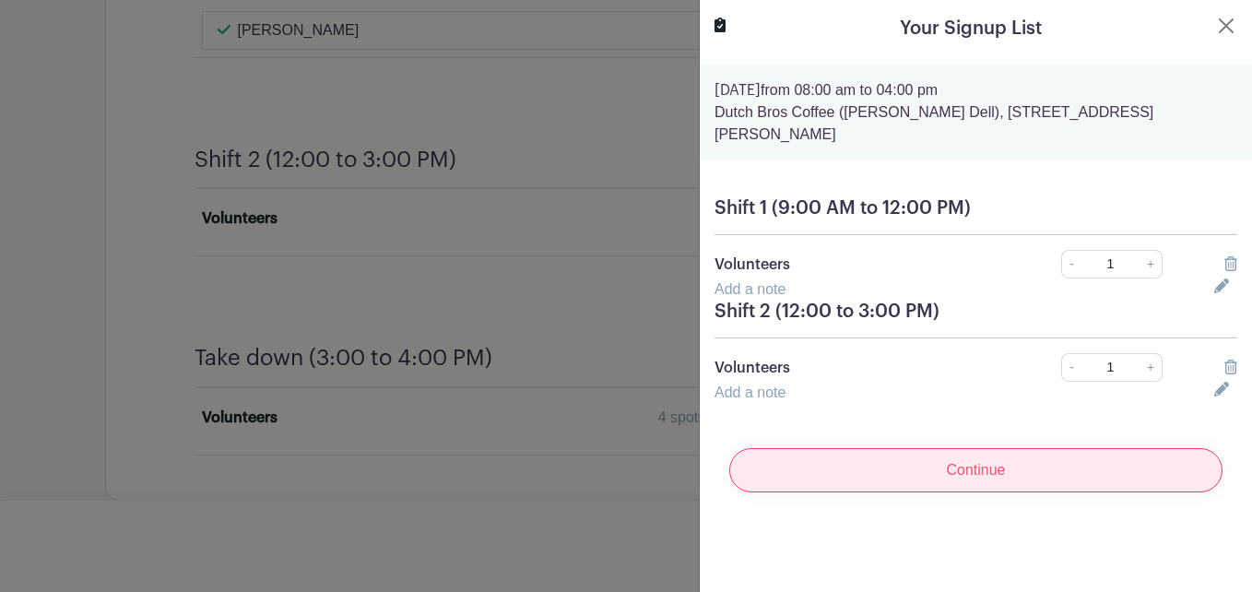
click at [995, 469] on input "Continue" at bounding box center [976, 470] width 493 height 44
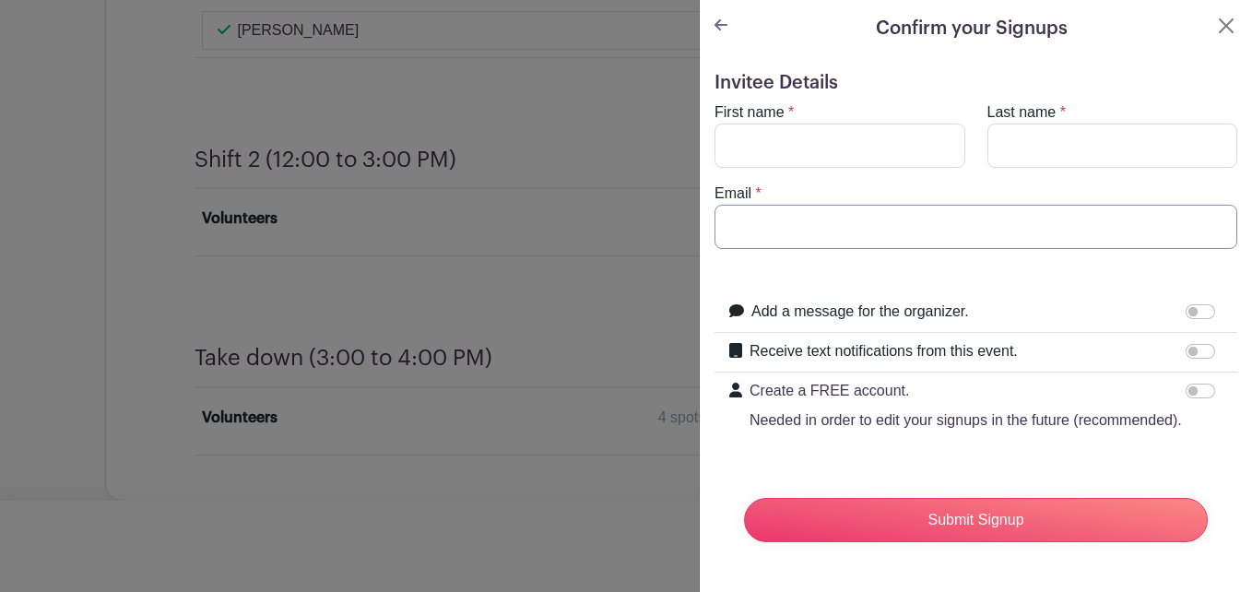
type input "[EMAIL_ADDRESS][DOMAIN_NAME]"
click at [715, 123] on label "First name" at bounding box center [750, 112] width 70 height 22
click at [715, 124] on input "First name" at bounding box center [840, 146] width 251 height 44
click at [722, 137] on input "First name" at bounding box center [840, 146] width 251 height 44
type input "[PERSON_NAME]"
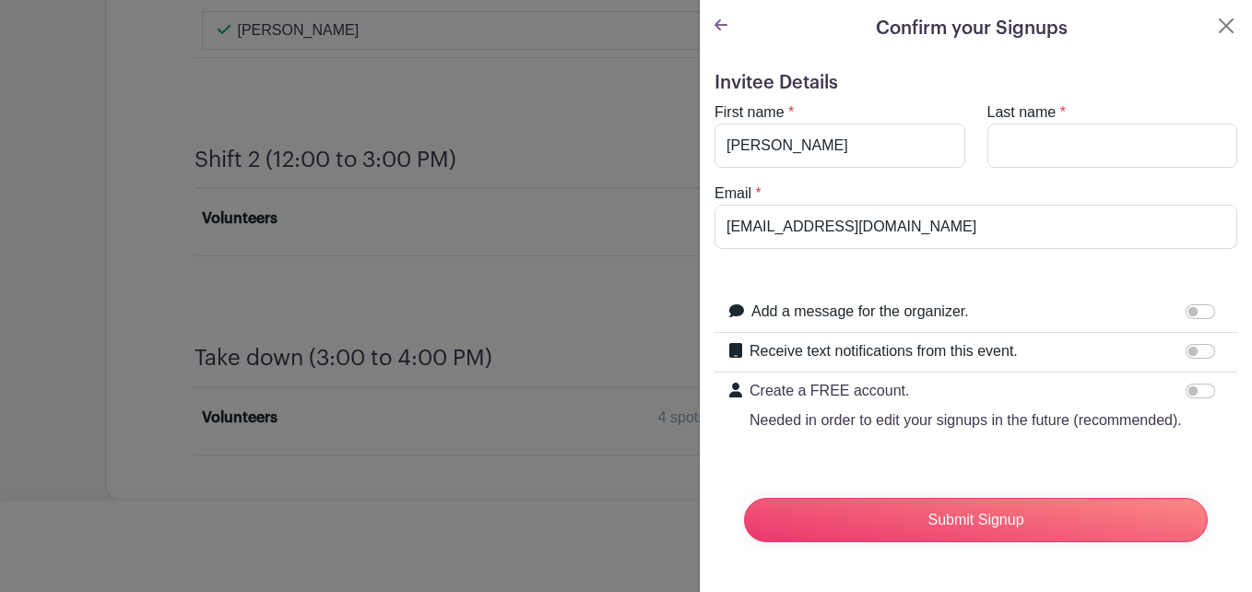
type input "[PERSON_NAME]"
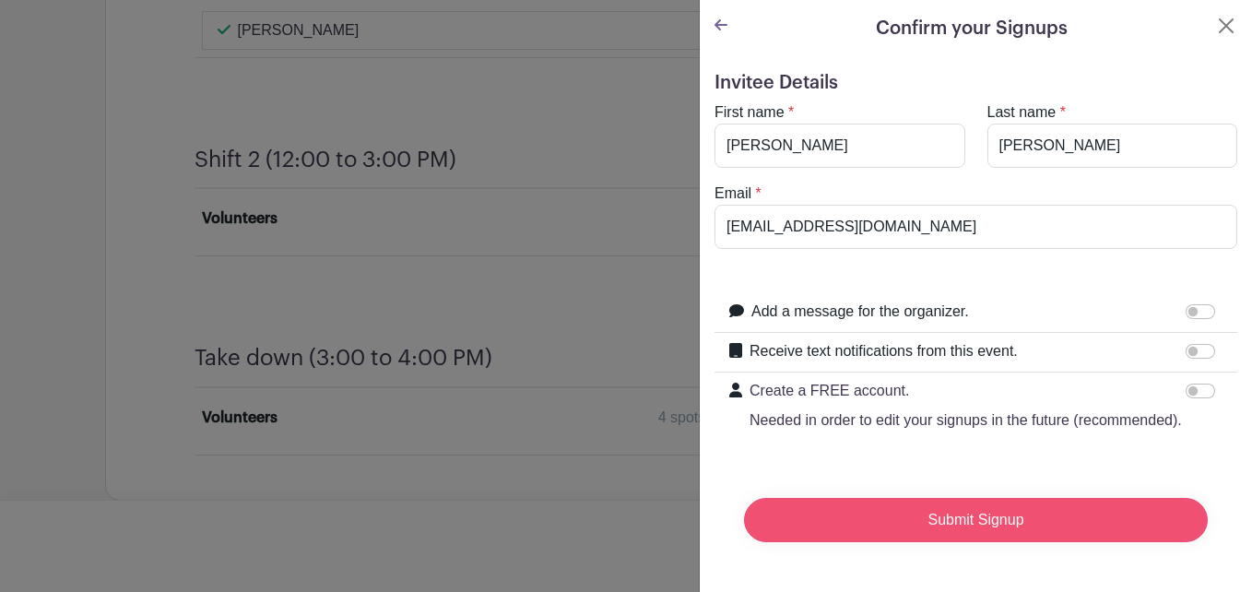
click at [967, 539] on input "Submit Signup" at bounding box center [976, 520] width 464 height 44
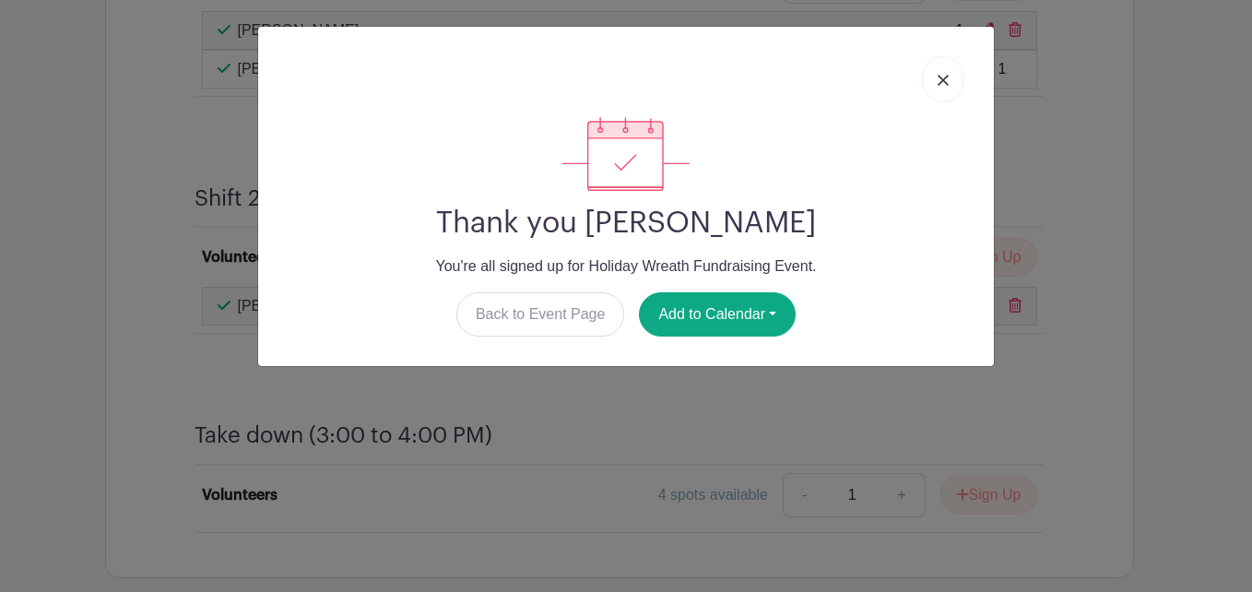
click at [942, 73] on link at bounding box center [943, 79] width 42 height 46
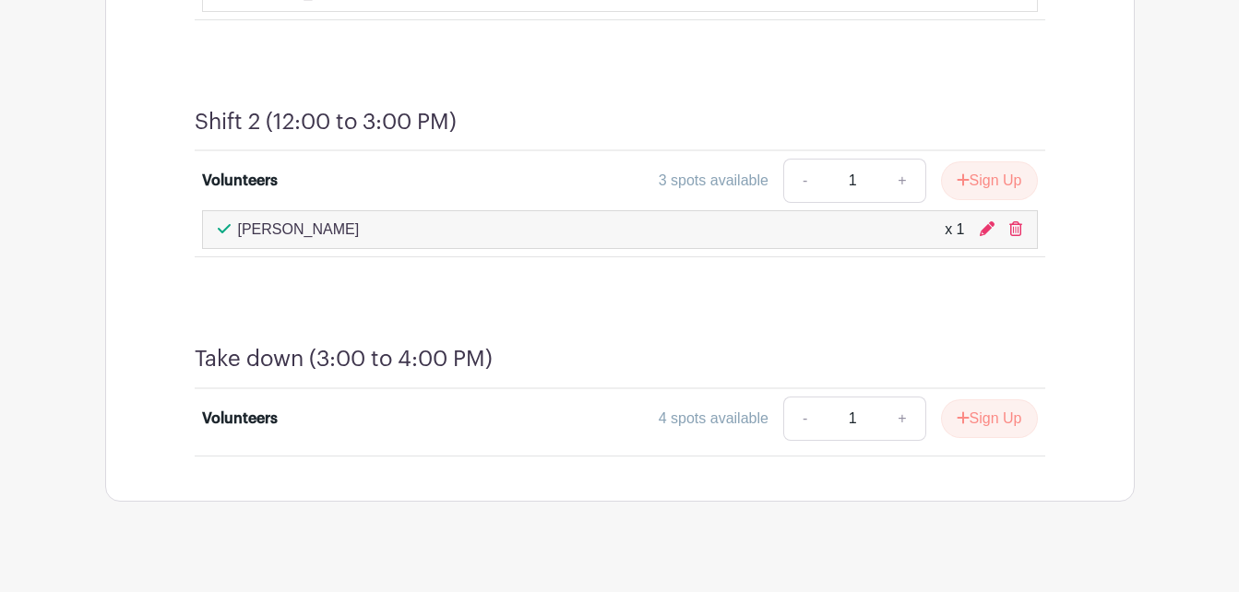
scroll to position [1675, 0]
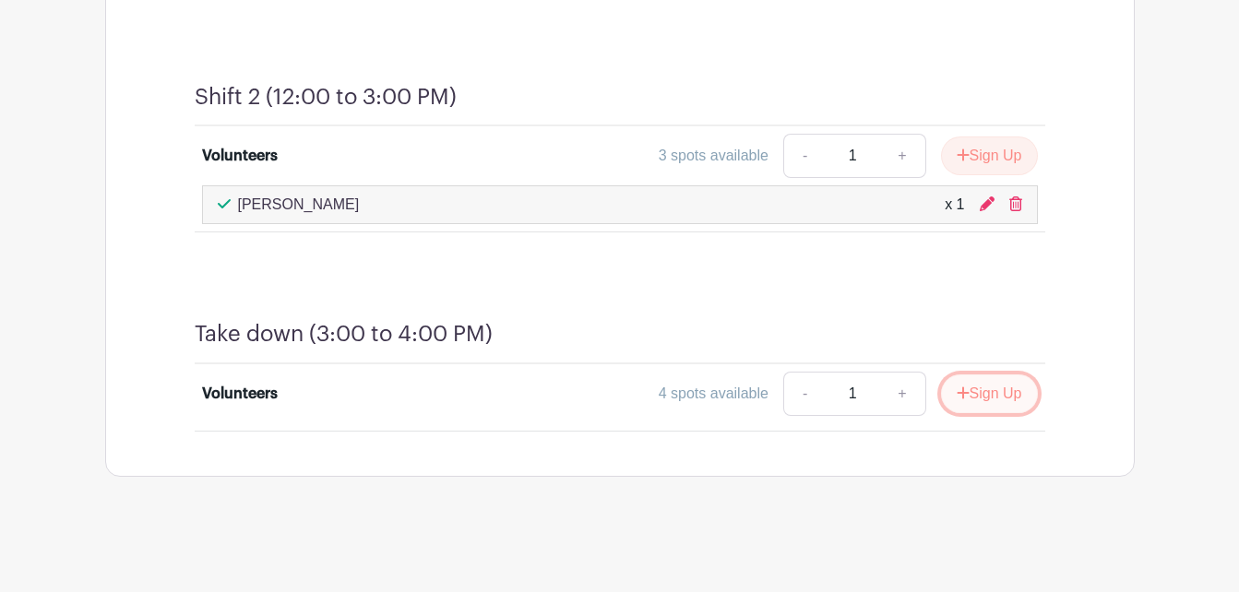
click at [957, 387] on icon "submit" at bounding box center [962, 393] width 13 height 15
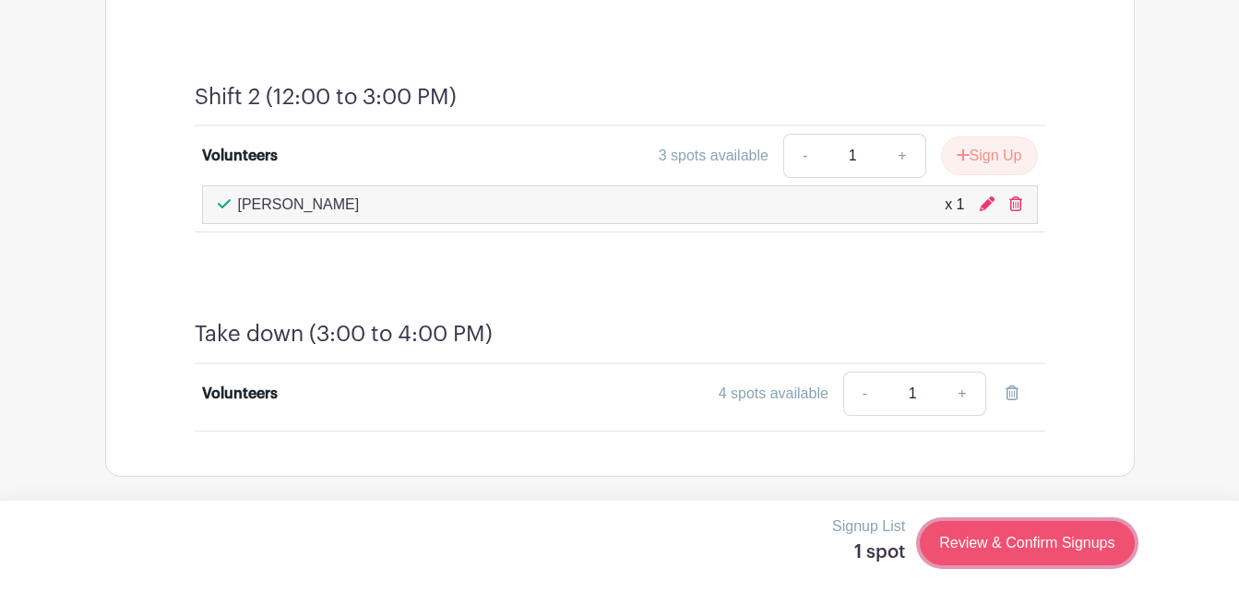
click at [1021, 536] on link "Review & Confirm Signups" at bounding box center [1026, 543] width 214 height 44
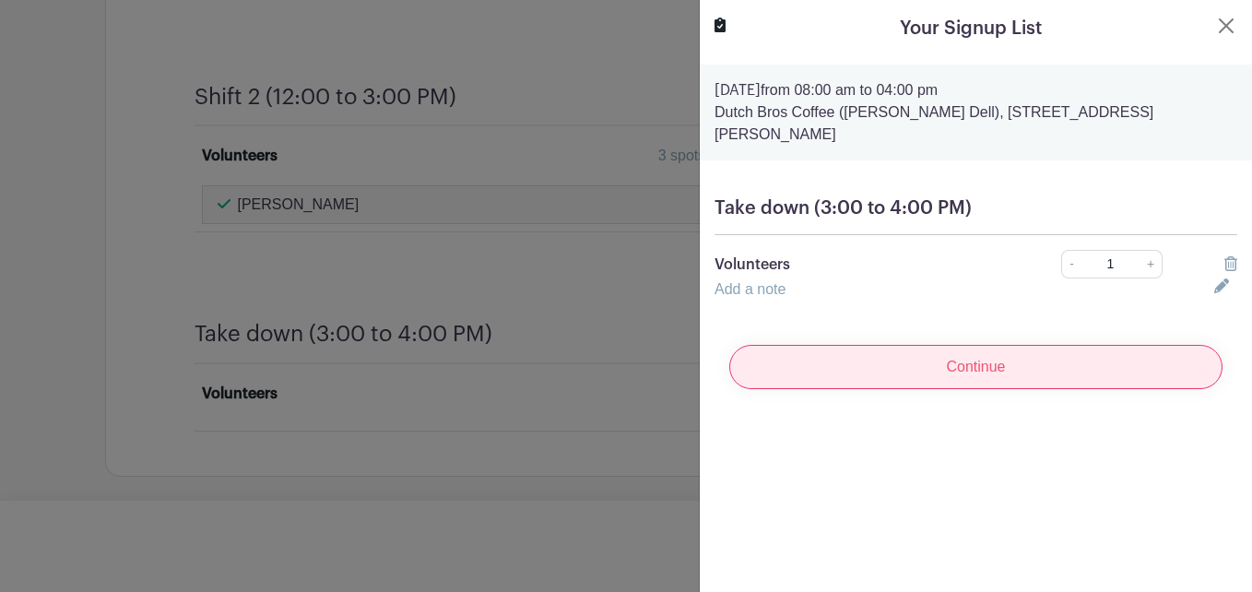
click at [952, 359] on input "Continue" at bounding box center [976, 367] width 493 height 44
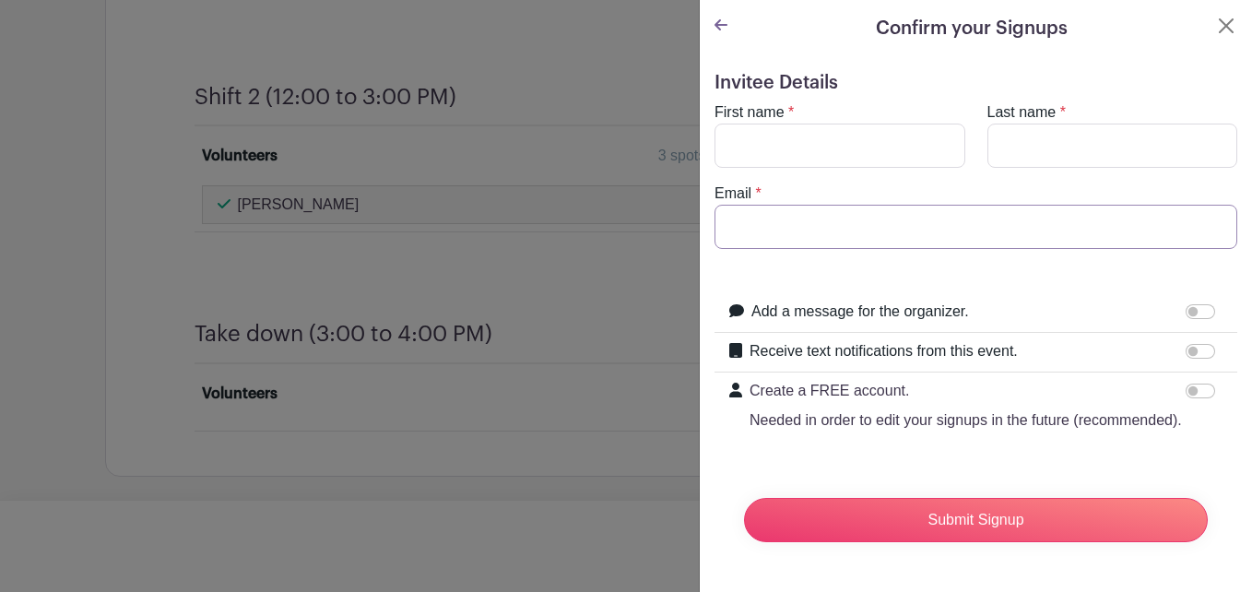
type input "[EMAIL_ADDRESS][DOMAIN_NAME]"
click at [757, 162] on input "First name" at bounding box center [840, 146] width 251 height 44
type input "[PERSON_NAME]"
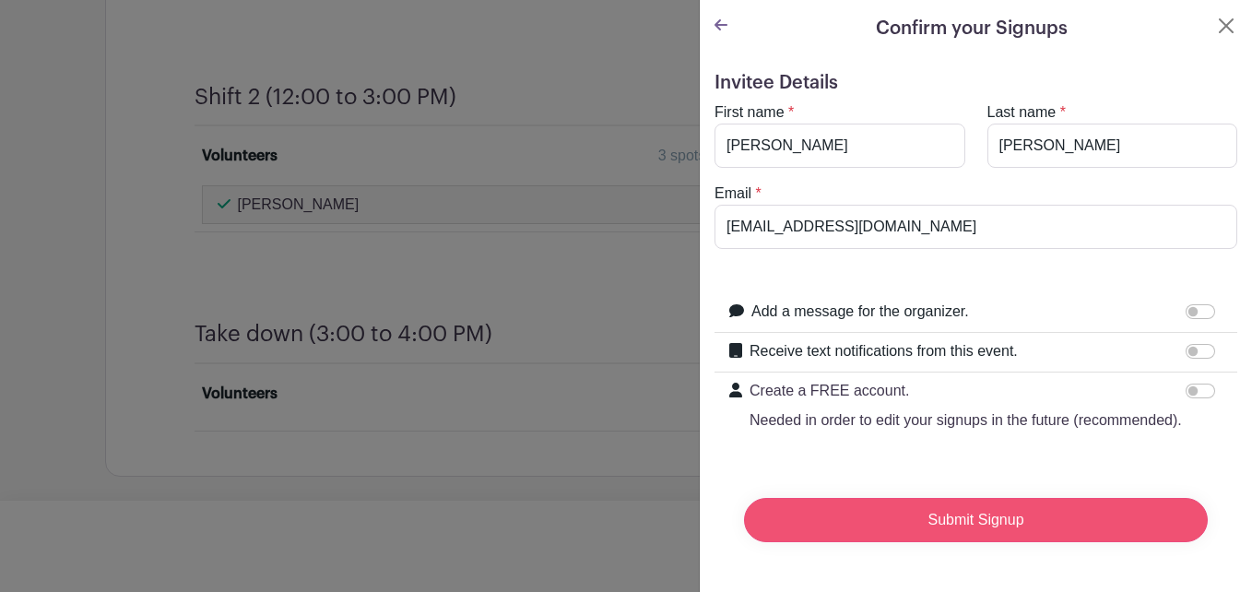
click at [992, 536] on input "Submit Signup" at bounding box center [976, 520] width 464 height 44
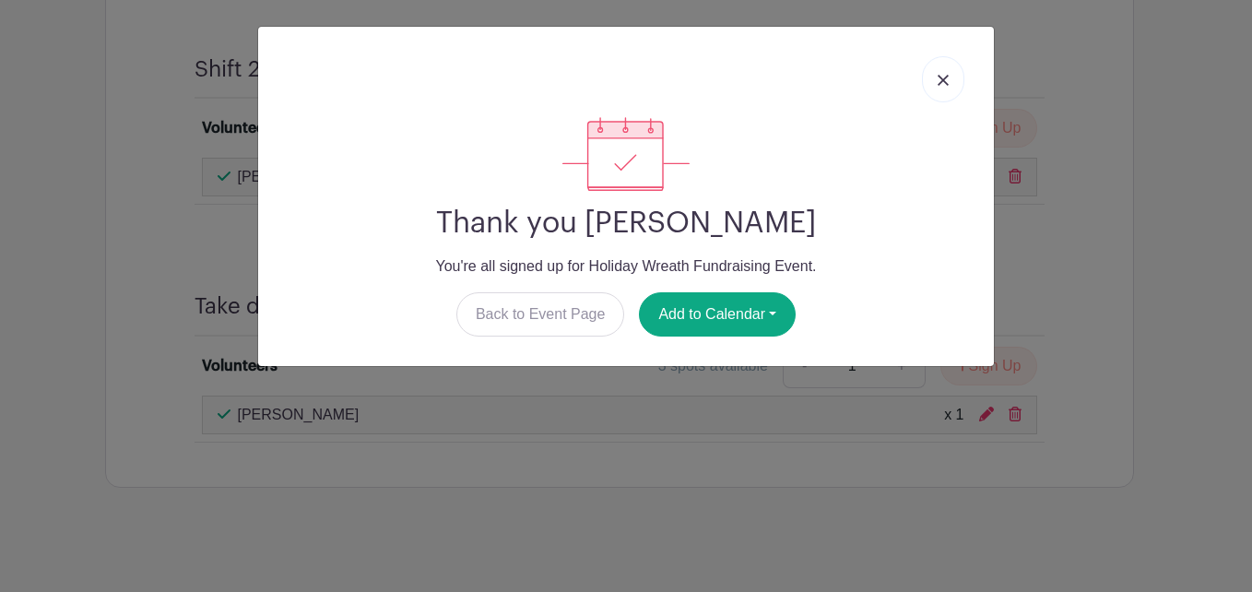
click at [945, 81] on img at bounding box center [943, 80] width 11 height 11
